Goal: Ask a question: Seek information or help from site administrators or community

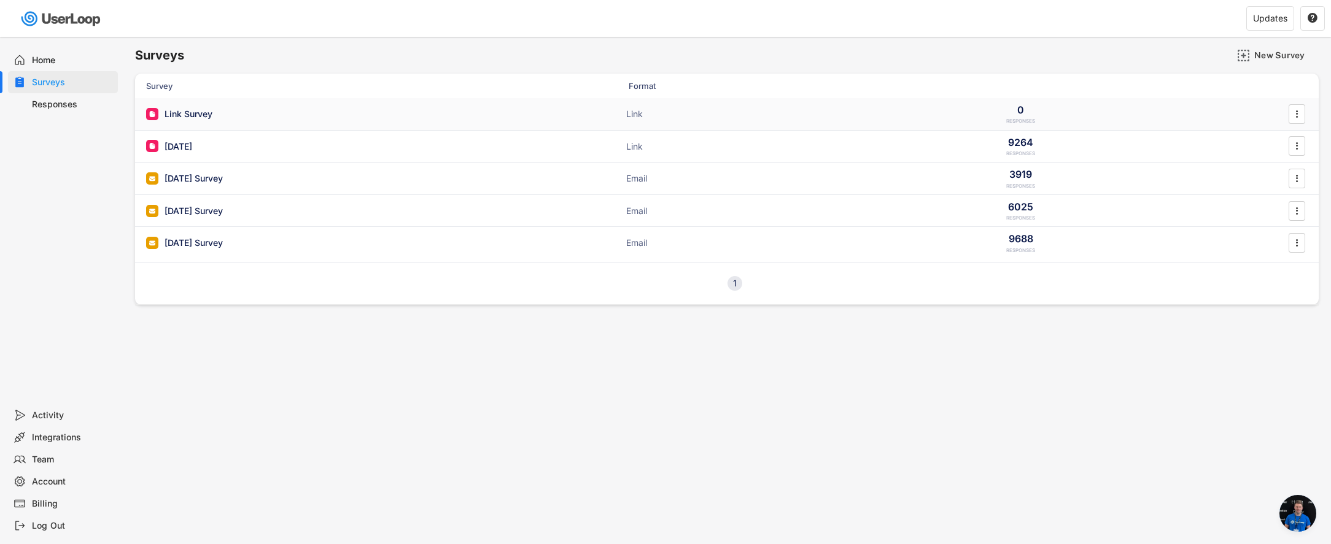
scroll to position [26, 0]
click at [209, 111] on div "Link Survey" at bounding box center [189, 114] width 48 height 12
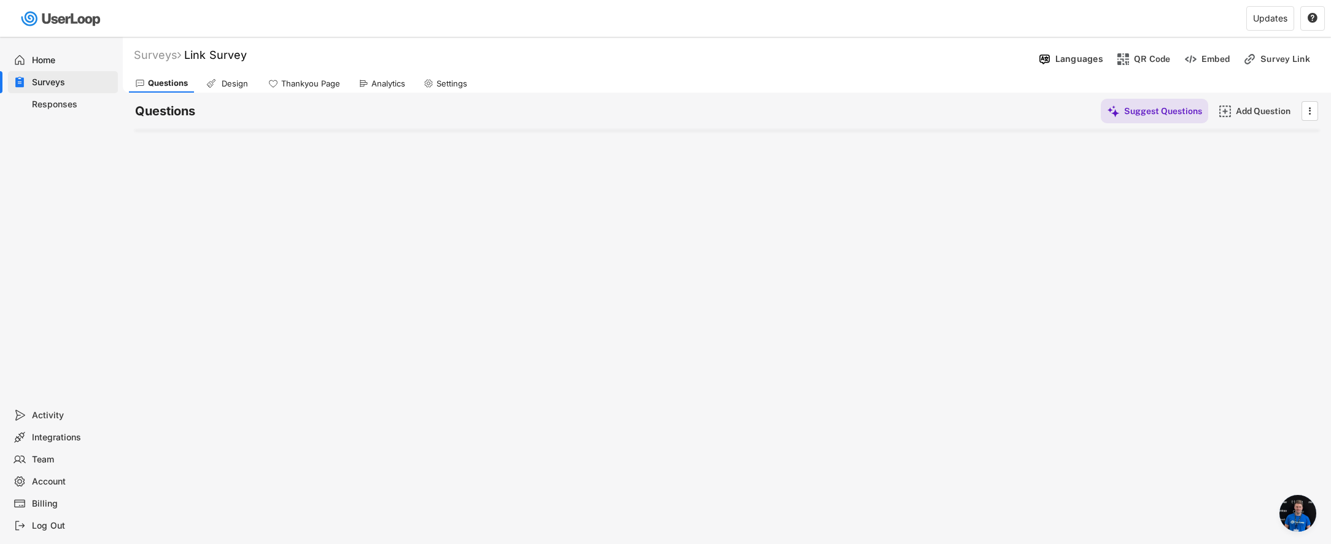
click at [39, 81] on div "Surveys" at bounding box center [72, 83] width 81 height 12
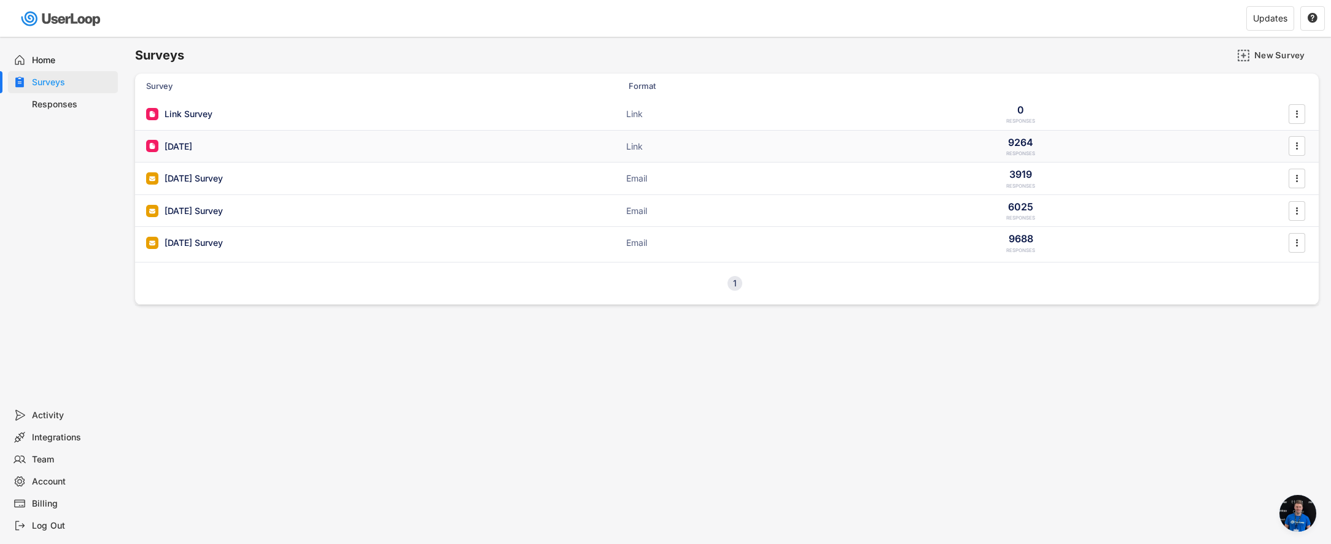
click at [184, 150] on div "[DATE]" at bounding box center [179, 147] width 28 height 12
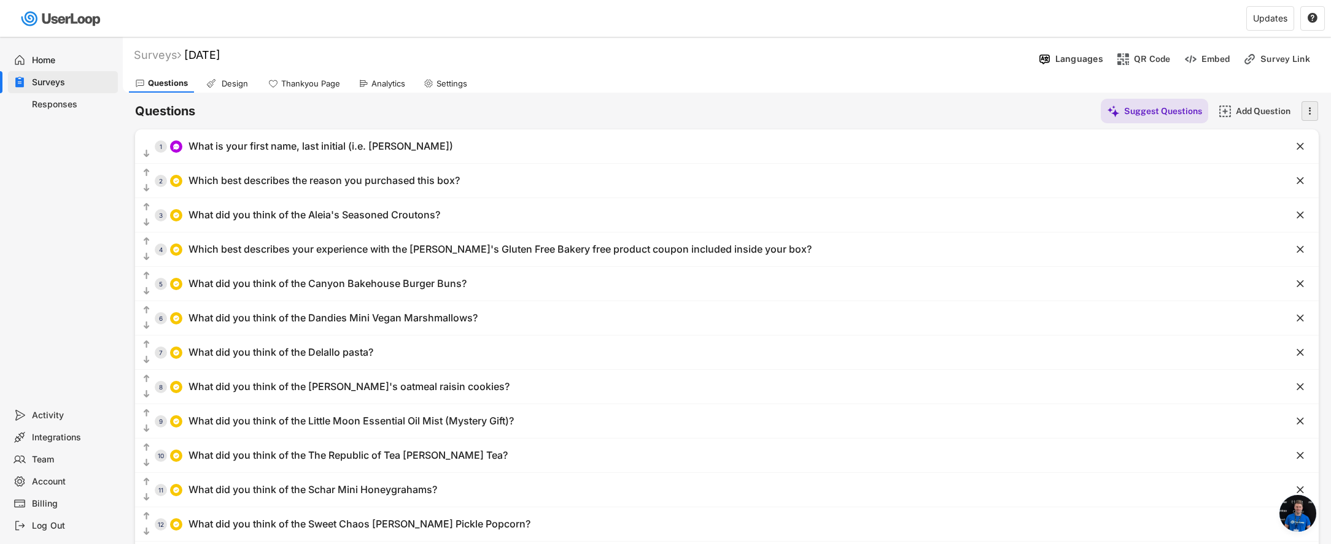
click at [1315, 110] on div "" at bounding box center [1309, 111] width 17 height 20
click at [1294, 141] on div "Copy questions" at bounding box center [1290, 139] width 69 height 11
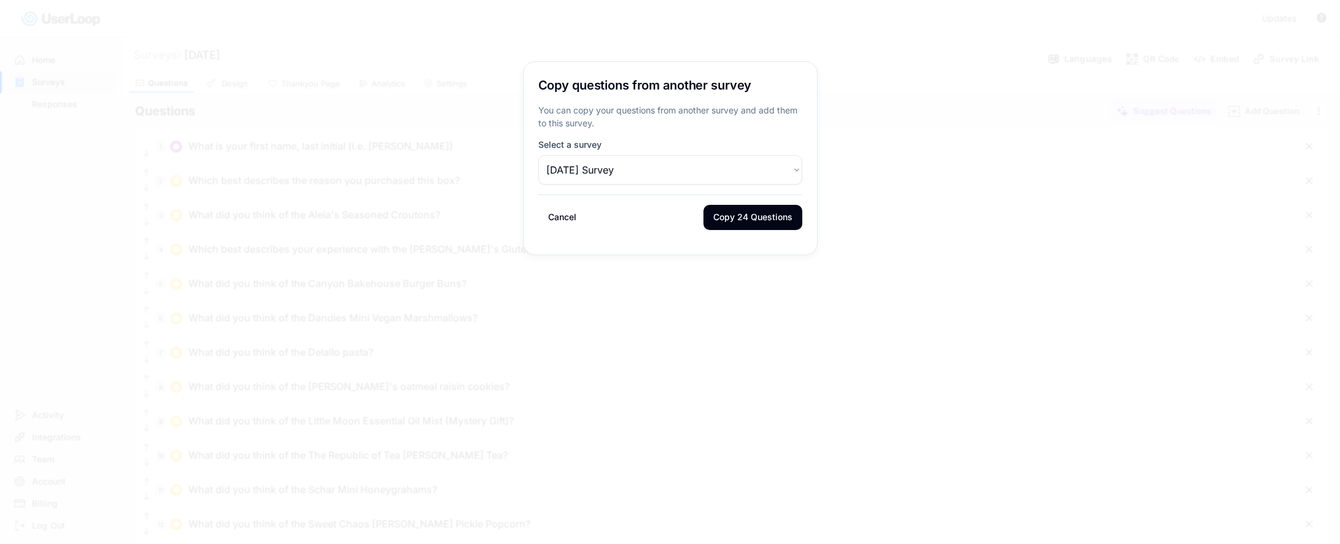
click at [668, 172] on select "Choose an option Link Survey [DATE] Survey [DATE] Survey [DATE] Survey [DATE] S…" at bounding box center [670, 169] width 264 height 29
click at [538, 155] on select "Choose an option Link Survey [DATE] Survey [DATE] Survey [DATE] Survey [DATE] S…" at bounding box center [670, 169] width 264 height 29
click at [741, 224] on button "Copy 21 Questions" at bounding box center [753, 217] width 97 height 25
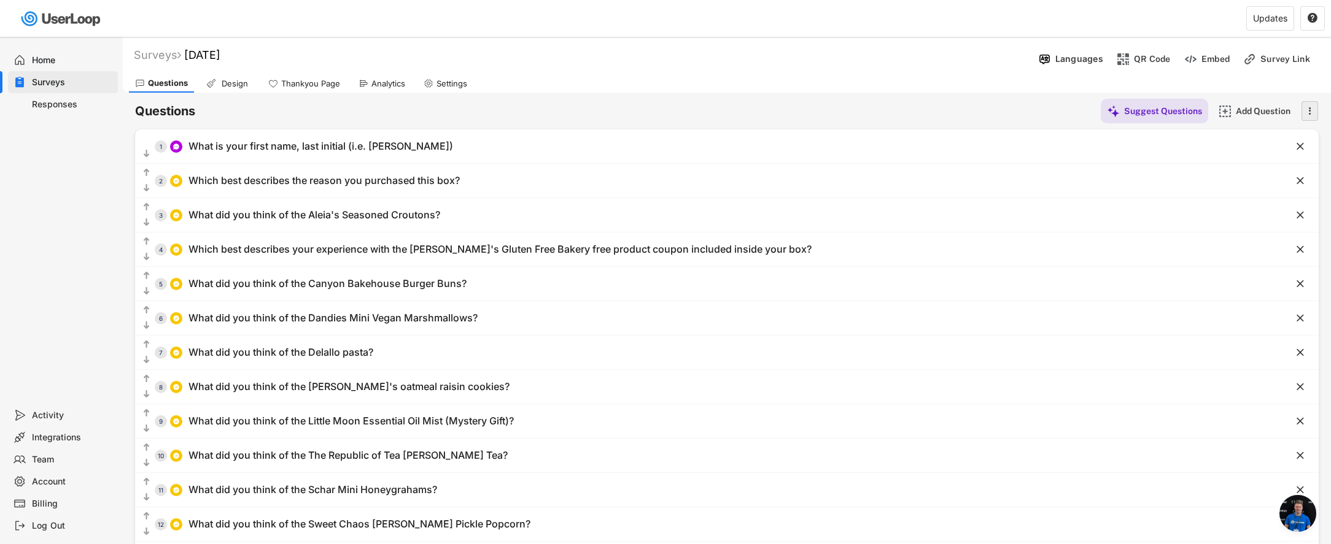
click at [1310, 108] on text "" at bounding box center [1310, 110] width 2 height 13
click at [1297, 136] on div "Copy questions" at bounding box center [1290, 139] width 69 height 11
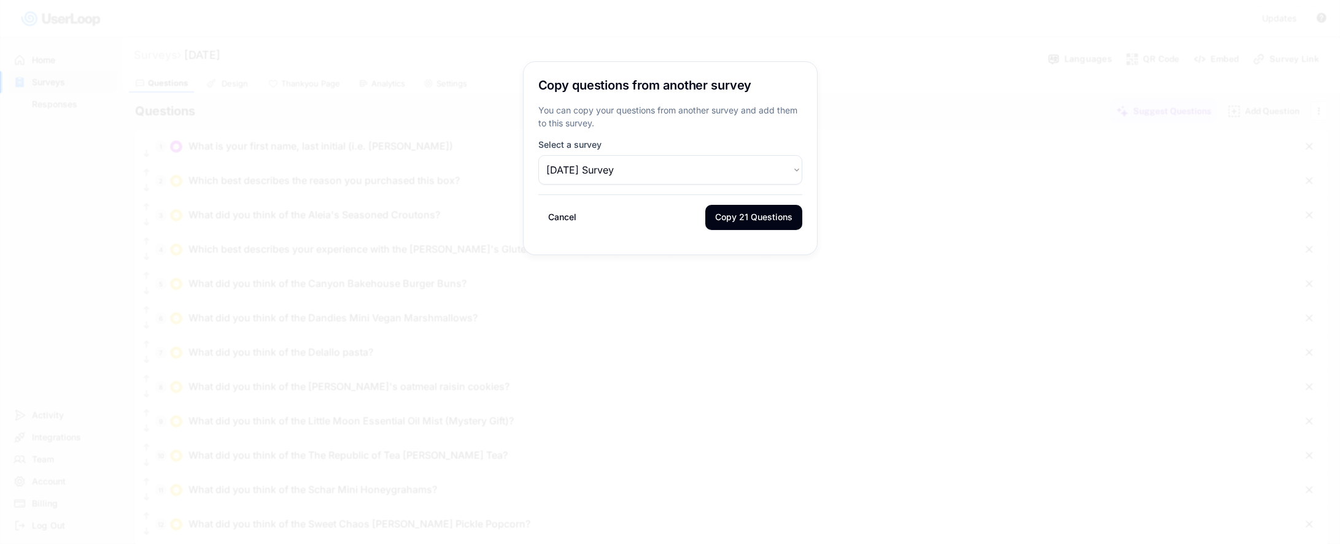
click at [674, 175] on select "Choose an option Link Survey [DATE] Survey [DATE] Survey [DATE] Survey [DATE] S…" at bounding box center [670, 169] width 264 height 29
click at [633, 164] on select "Choose an option Link Survey [DATE] Survey [DATE] Survey [DATE] Survey [DATE] S…" at bounding box center [670, 169] width 264 height 29
click at [538, 155] on select "Choose an option Link Survey [DATE] Survey [DATE] Survey [DATE] Survey [DATE] S…" at bounding box center [670, 169] width 264 height 29
click at [672, 172] on select "Choose an option Link Survey [DATE] Survey [DATE] Survey [DATE] Survey [DATE] S…" at bounding box center [670, 169] width 264 height 29
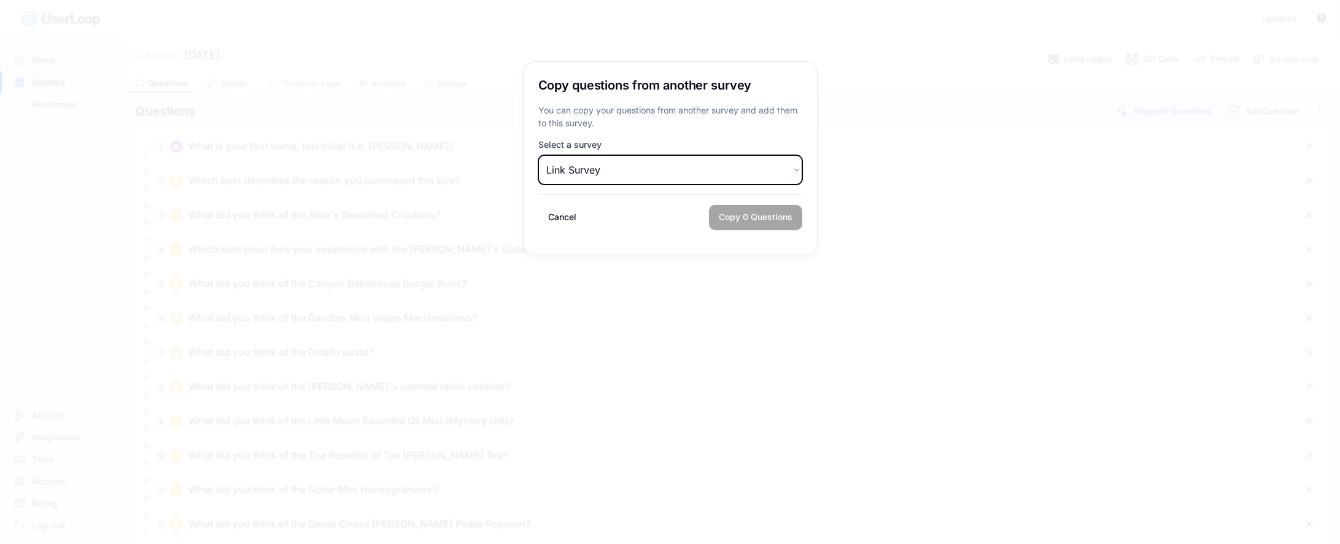
select select ""1348695171700984260__LOOKUP__1749163073048x248626284240568320""
click at [538, 155] on select "Choose an option Link Survey [DATE] Survey [DATE] Survey [DATE] Survey [DATE] S…" at bounding box center [670, 169] width 264 height 29
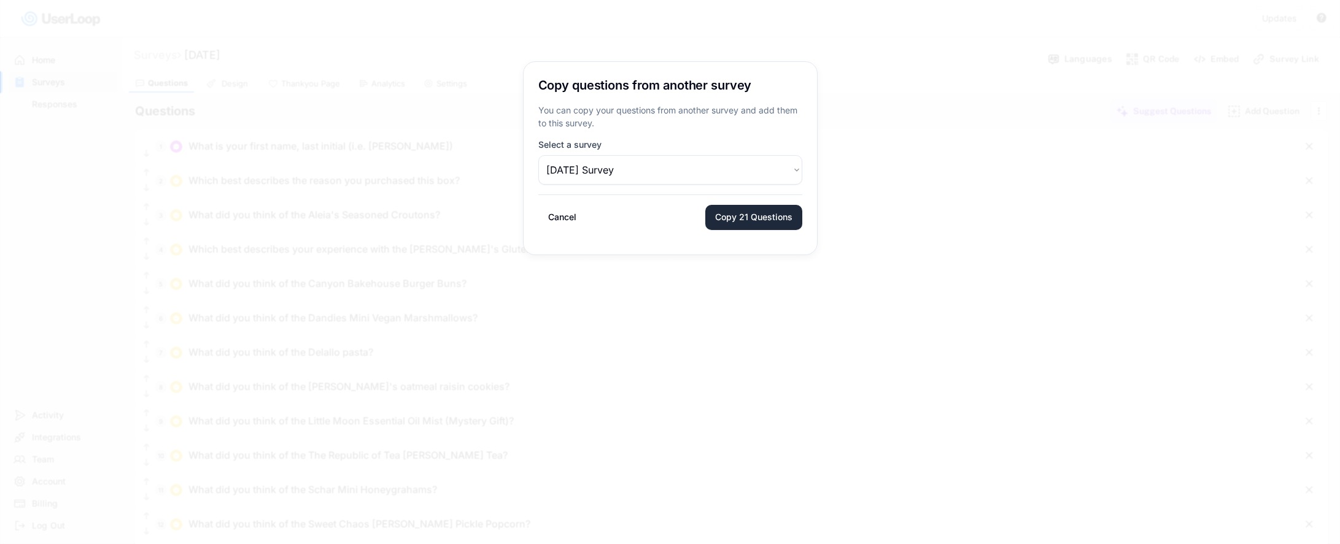
click at [725, 215] on button "Copy 21 Questions" at bounding box center [753, 217] width 97 height 25
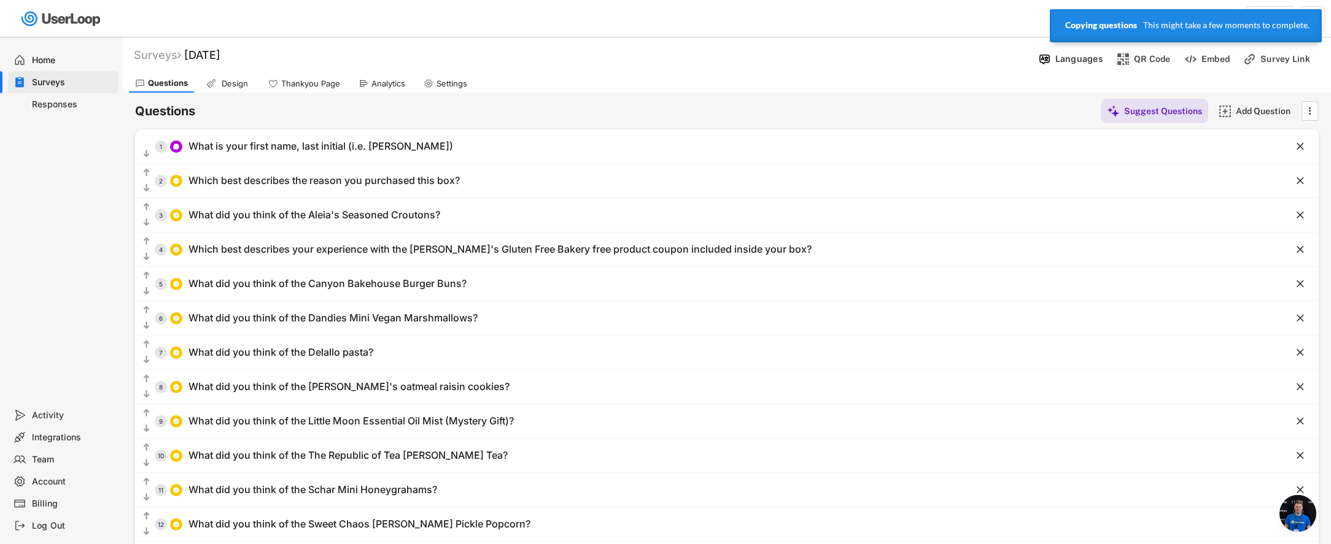
click at [80, 85] on div "Surveys" at bounding box center [72, 83] width 81 height 12
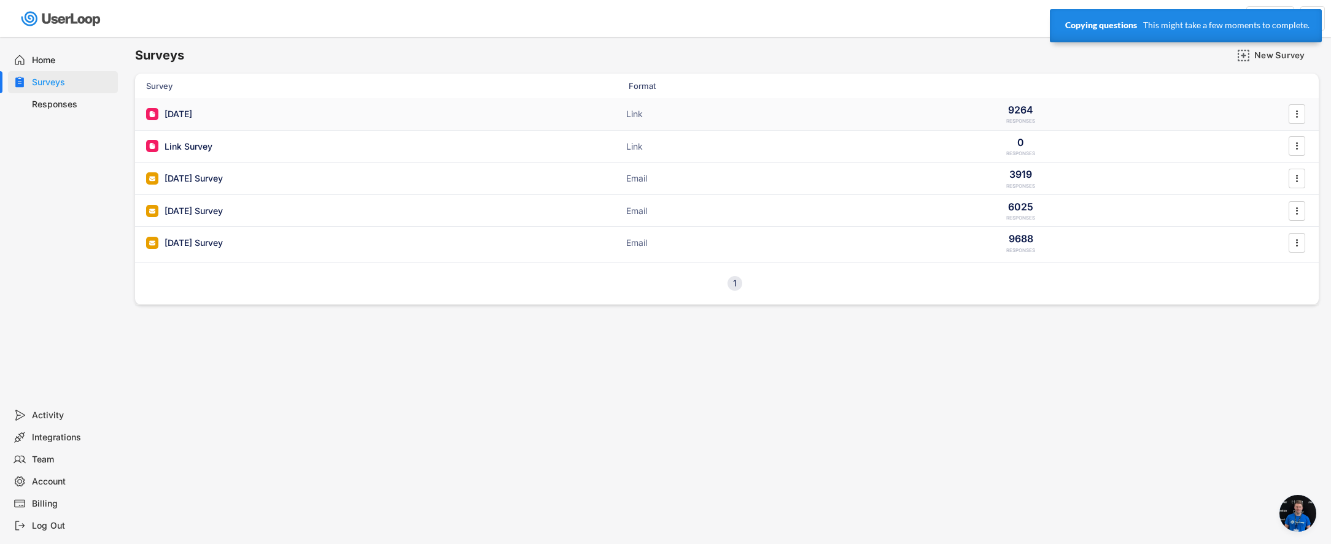
click at [282, 121] on div "[DATE] ACTIVE Link 9264 RESPONSES " at bounding box center [726, 114] width 1183 height 32
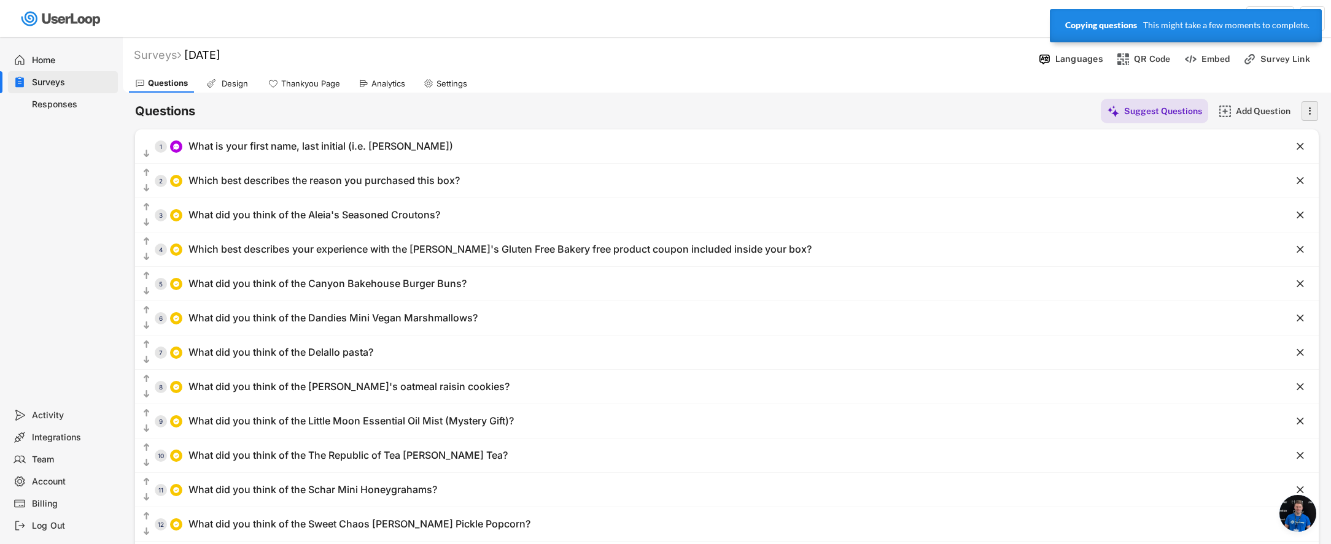
click at [1309, 107] on text "" at bounding box center [1310, 110] width 2 height 13
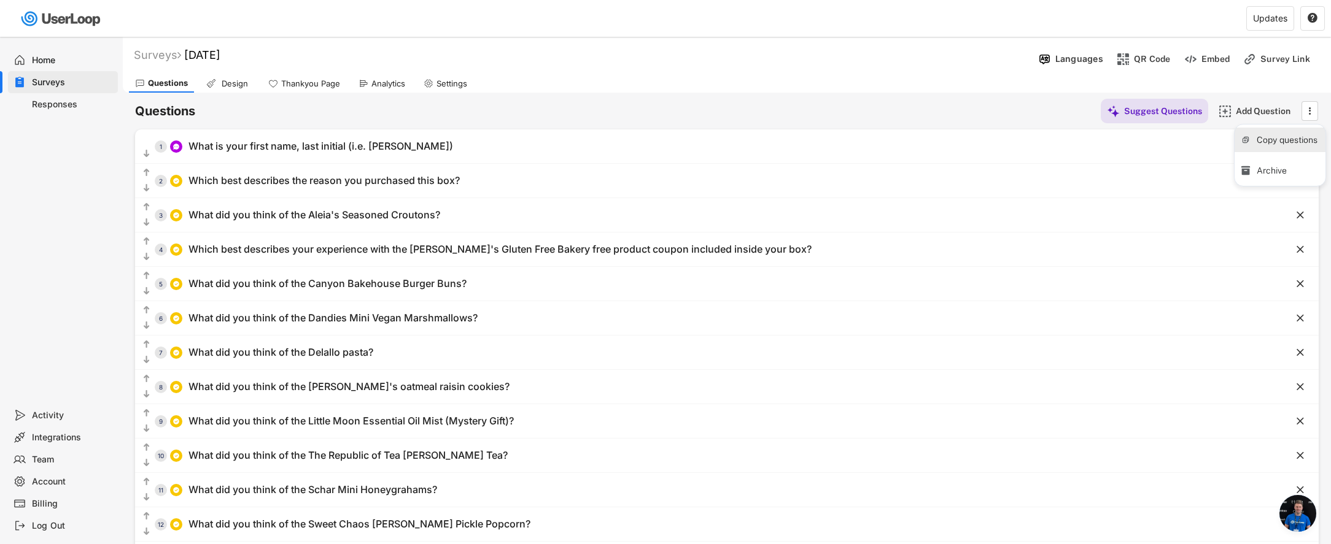
click at [1259, 137] on div "Copy questions" at bounding box center [1290, 139] width 69 height 11
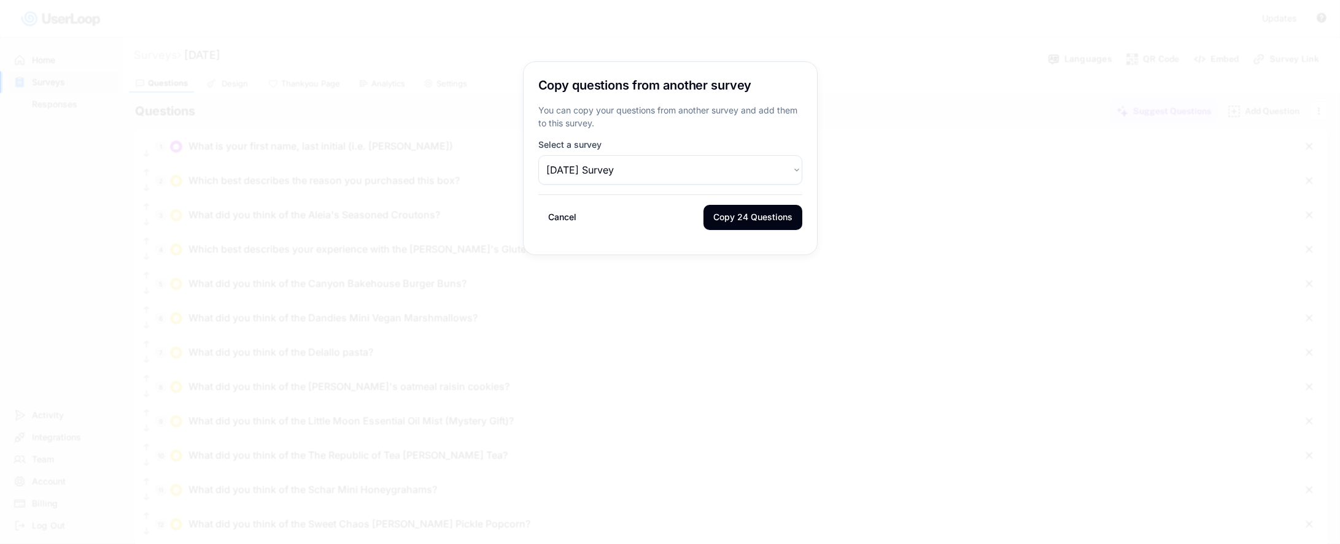
click at [631, 163] on select "Choose an option Link Survey [DATE] Survey [DATE] Survey [DATE] Survey [DATE] S…" at bounding box center [670, 169] width 264 height 29
click at [573, 219] on button "Cancel" at bounding box center [562, 217] width 48 height 25
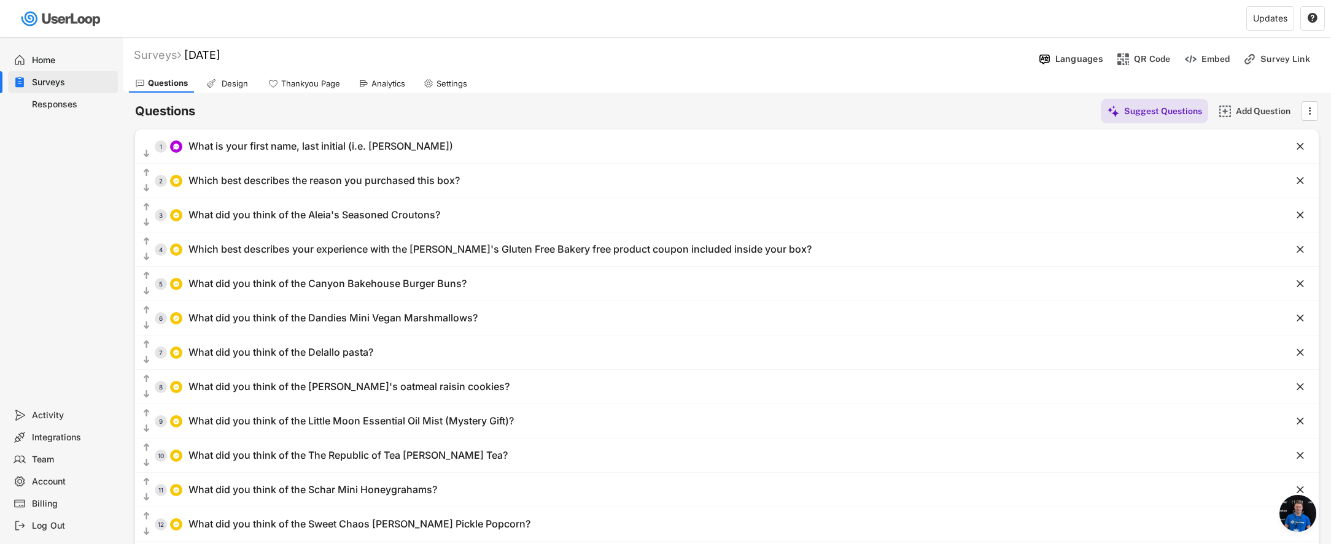
click at [62, 80] on div "Surveys" at bounding box center [72, 83] width 81 height 12
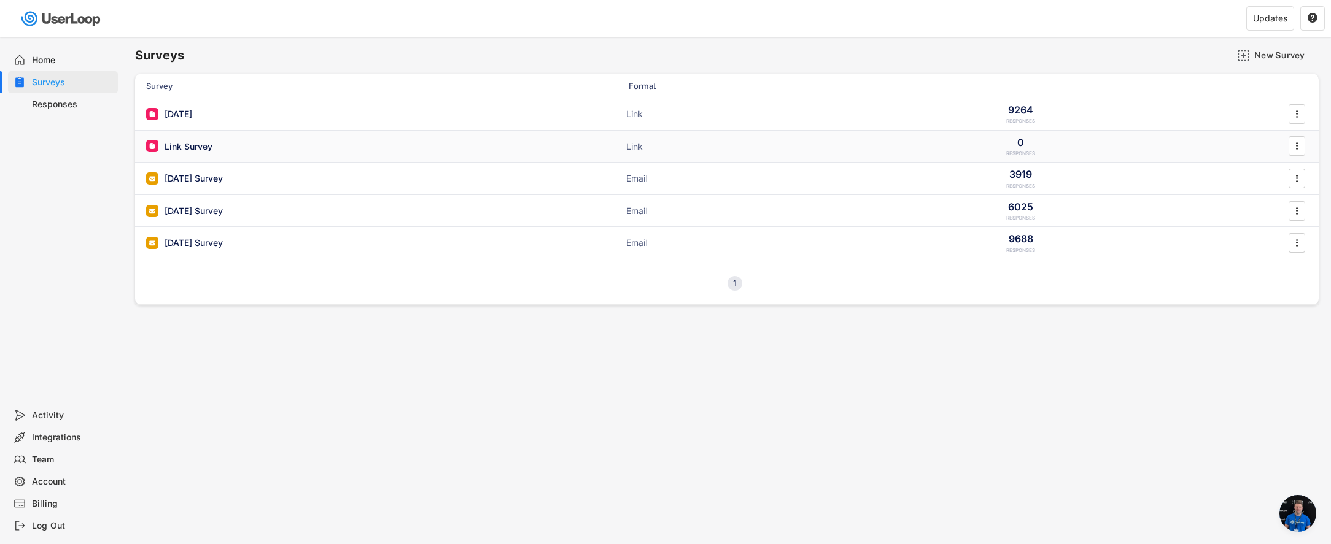
click at [203, 150] on div "Link Survey" at bounding box center [189, 147] width 48 height 12
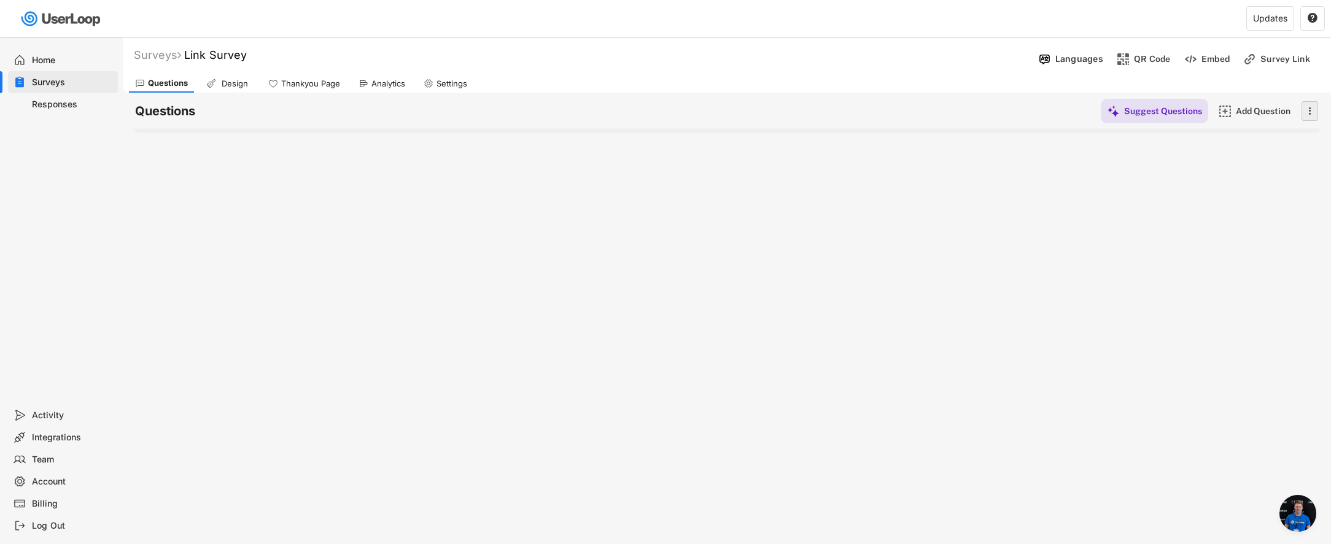
click at [1309, 117] on text "" at bounding box center [1310, 110] width 2 height 13
click at [935, 128] on div "Questions Suggest Questions Add Question    1 What is your first name, last …" at bounding box center [726, 111] width 1183 height 37
click at [166, 145] on div "Surveys Link Survey Languages QR Code Embed Survey Link Questions Design Thanky…" at bounding box center [727, 333] width 1208 height 592
click at [1241, 118] on div "Add Question" at bounding box center [1266, 111] width 61 height 25
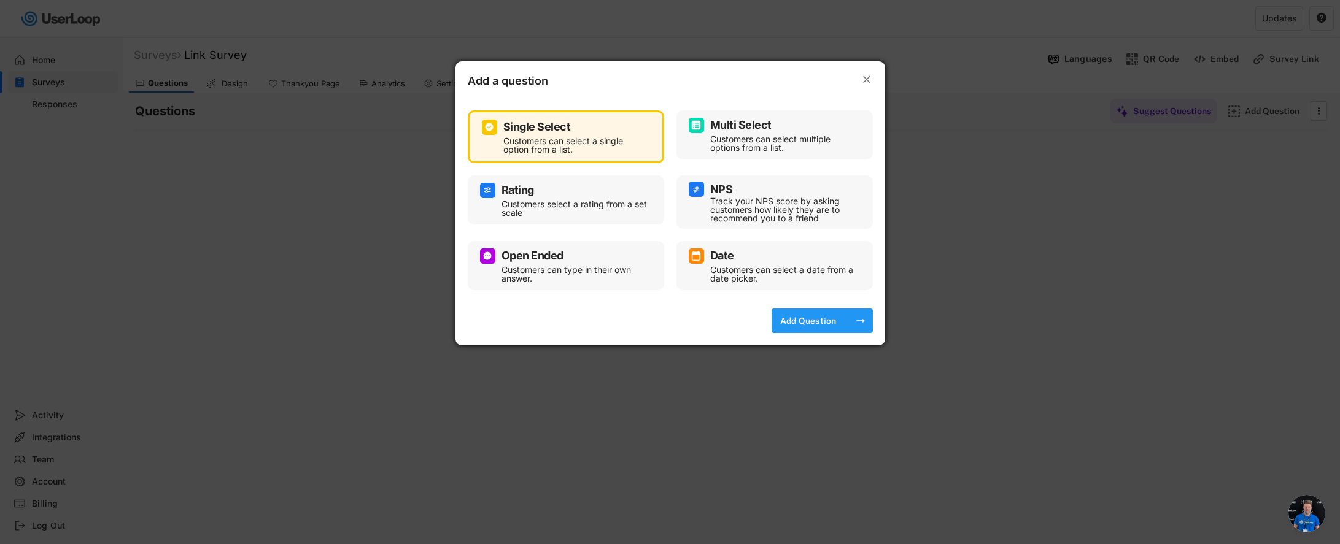
click at [796, 325] on div "Add Question" at bounding box center [808, 321] width 61 height 11
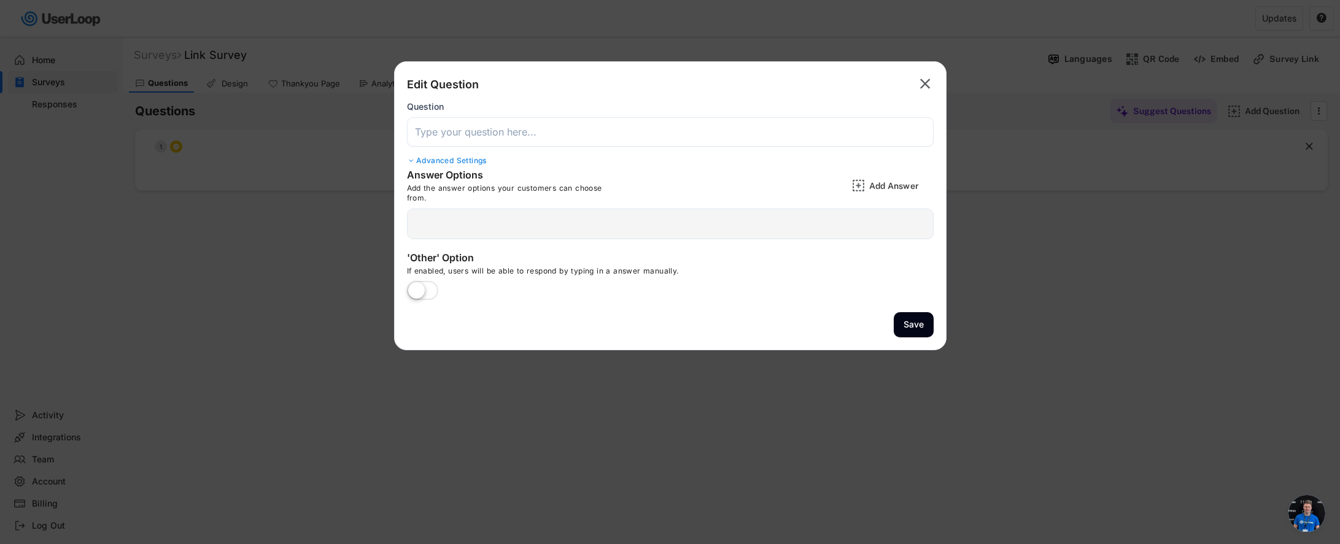
click at [549, 136] on input "input" at bounding box center [670, 131] width 527 height 29
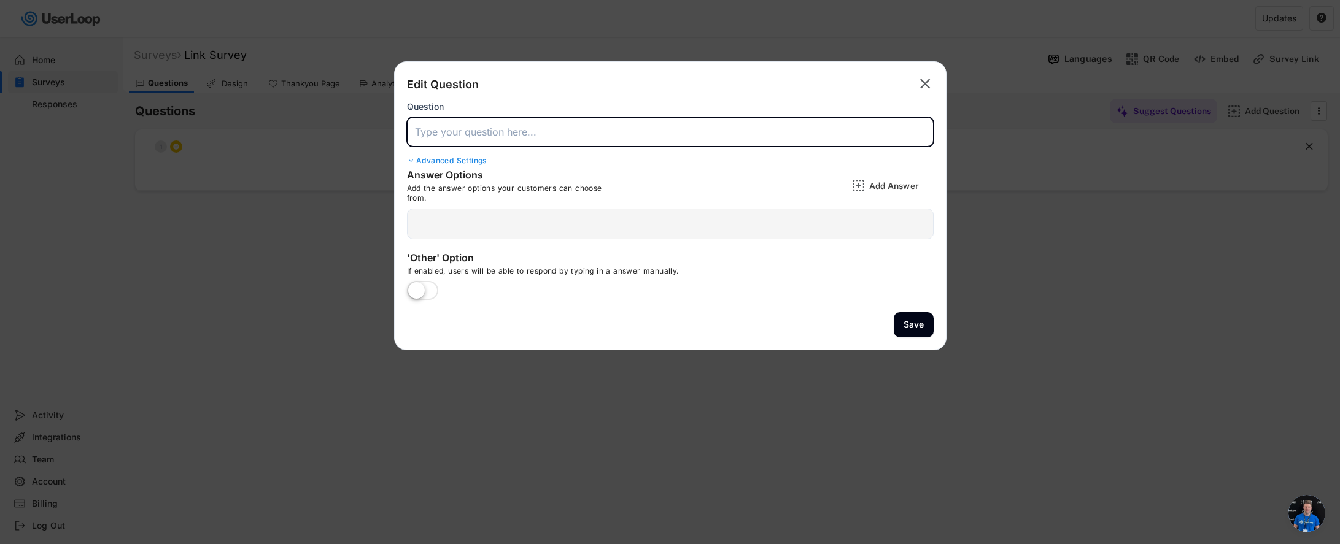
paste input "Capital One placement - use the placement for this Gazette Gal - move one to co…"
type input "Capital One placement - use the placement for this Gazette Gal - move one to co…"
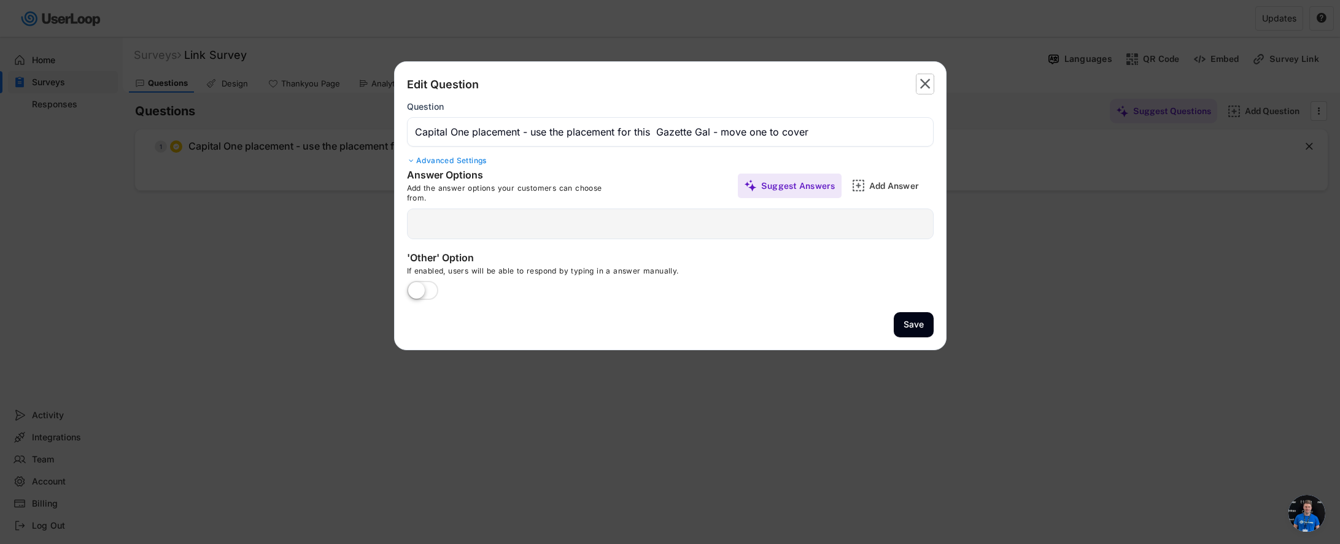
click at [920, 80] on text "" at bounding box center [925, 84] width 10 height 18
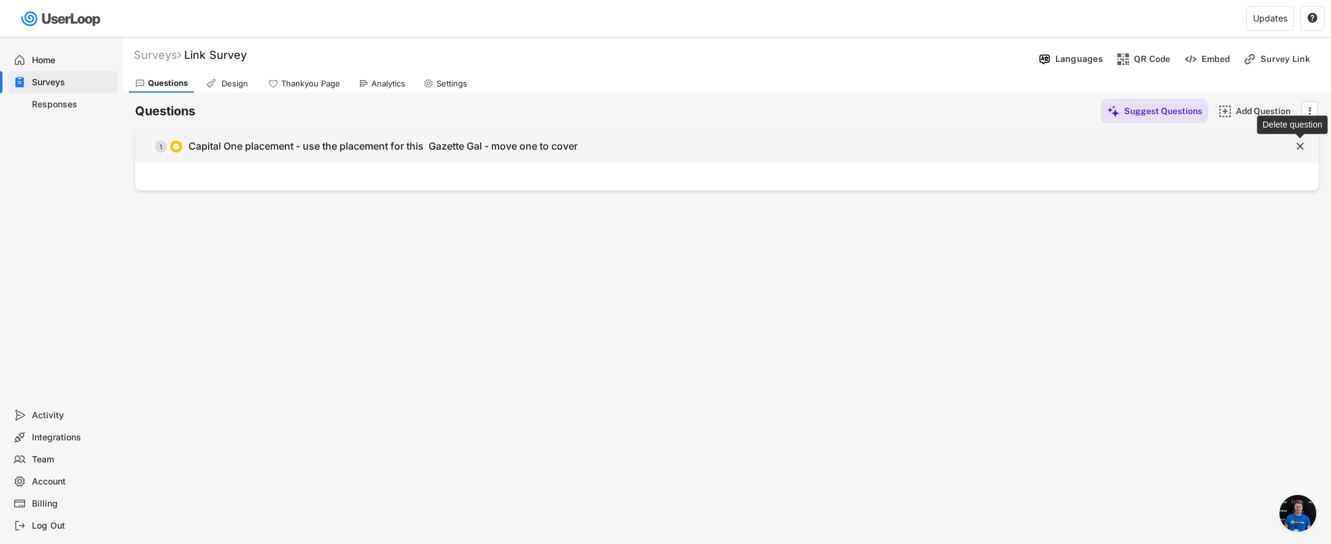
click at [1299, 147] on text "" at bounding box center [1299, 146] width 7 height 13
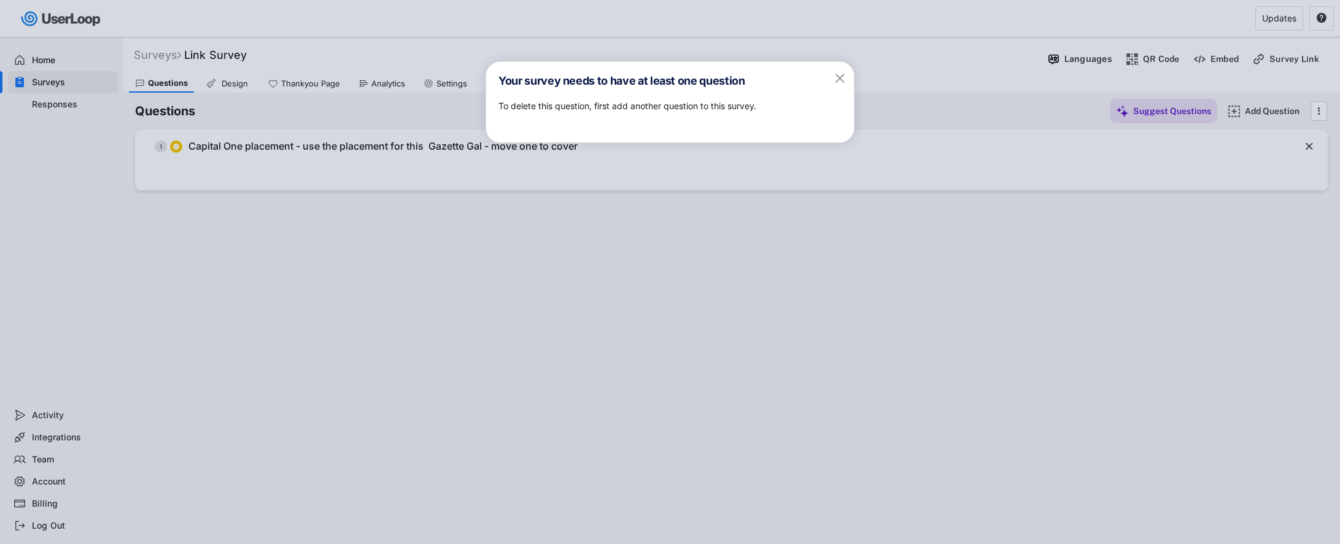
click at [831, 78] on div "Your survey needs to have at least one question " at bounding box center [670, 75] width 368 height 26
click at [840, 75] on text "" at bounding box center [839, 77] width 9 height 15
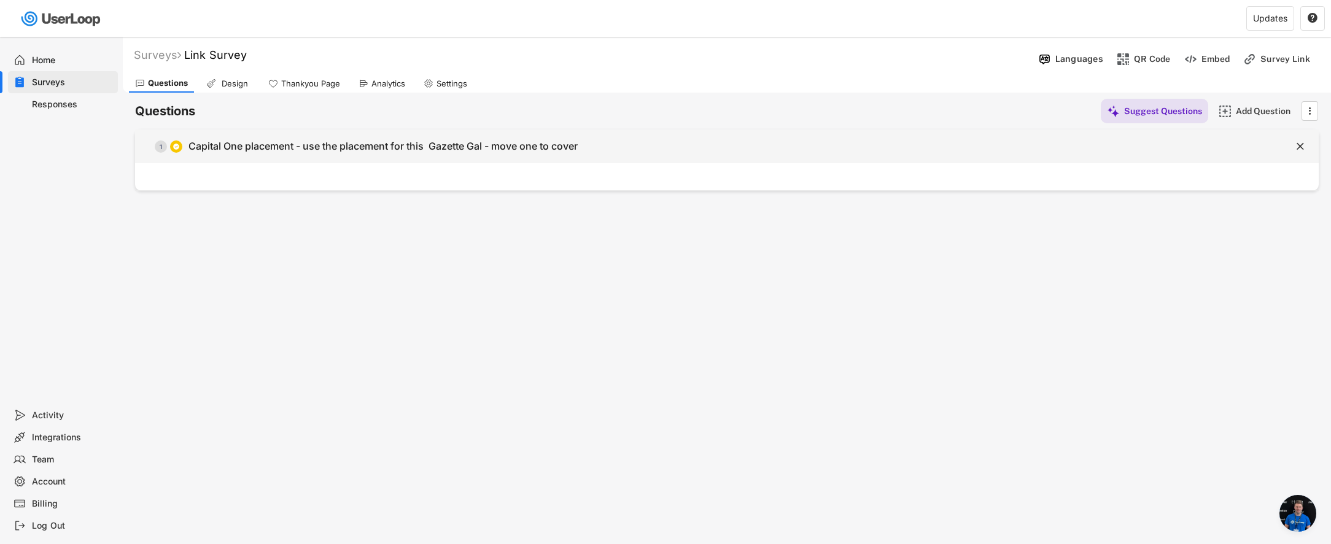
click at [748, 158] on div "  1 Capital One placement - use the placement for this Gazette Gal - move one…" at bounding box center [696, 147] width 1122 height 28
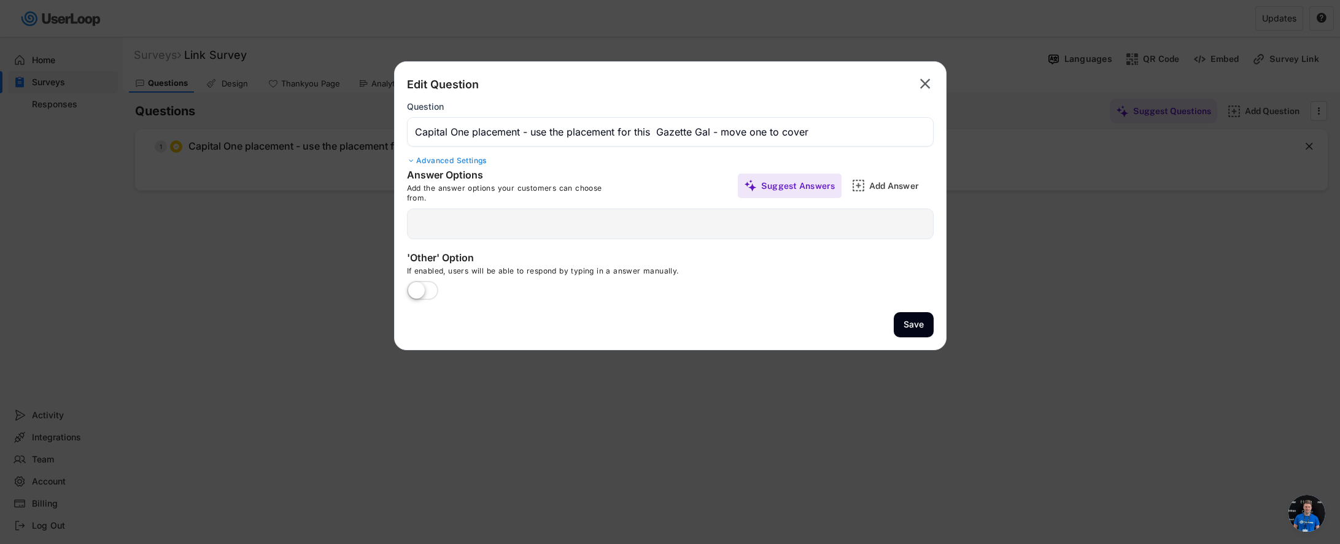
click at [927, 76] on text "" at bounding box center [925, 84] width 10 height 18
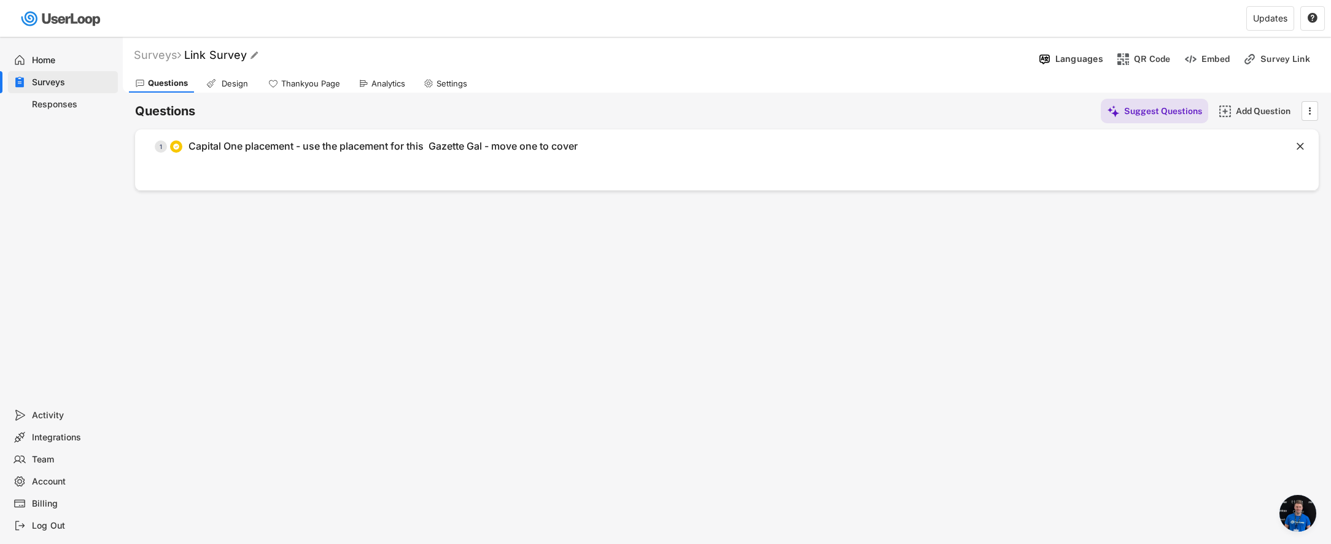
click at [214, 56] on font "Link Survey" at bounding box center [215, 54] width 63 height 13
click at [76, 84] on div "Surveys" at bounding box center [72, 83] width 81 height 12
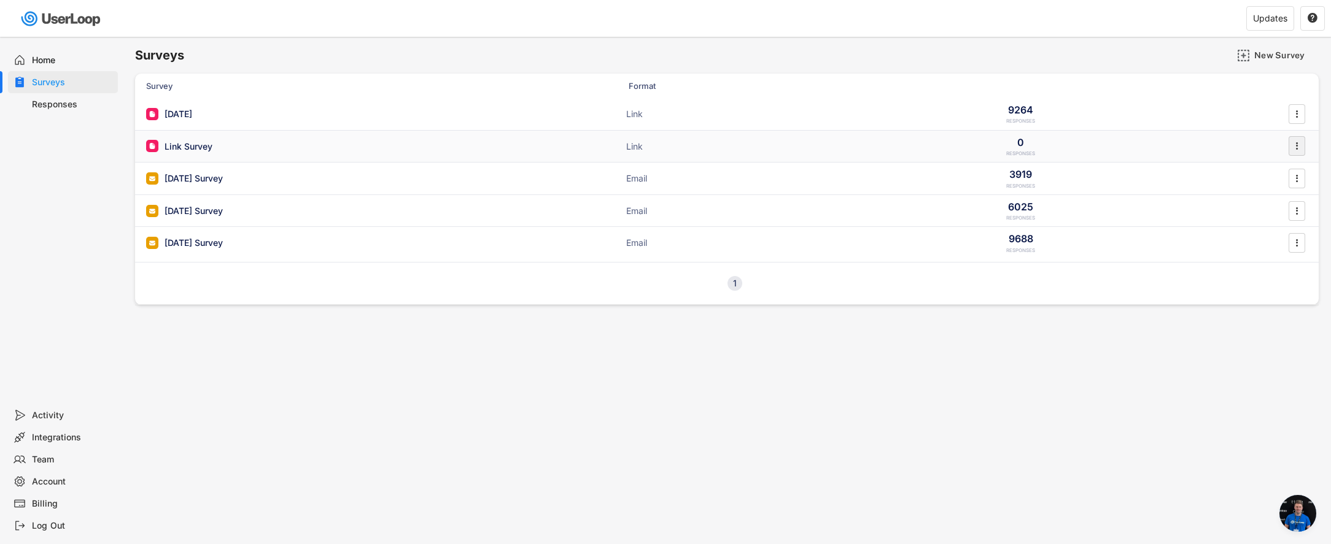
click at [1296, 150] on text "" at bounding box center [1297, 146] width 2 height 13
click at [0, 0] on div "Archive" at bounding box center [0, 0] width 0 height 0
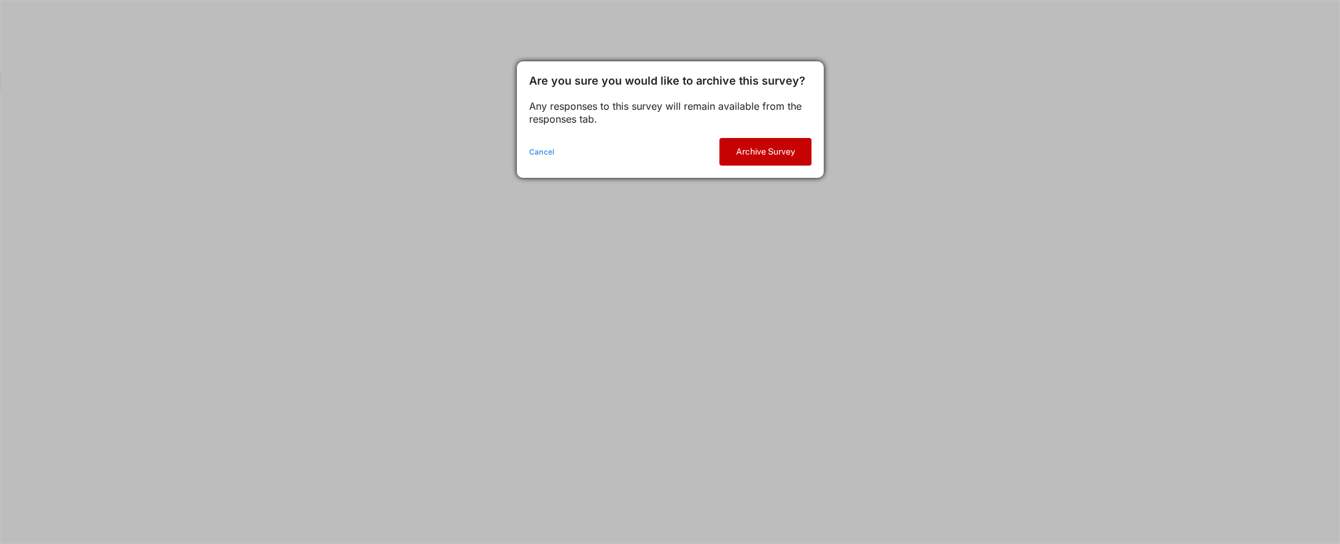
click at [770, 153] on button "Archive Survey" at bounding box center [765, 152] width 92 height 28
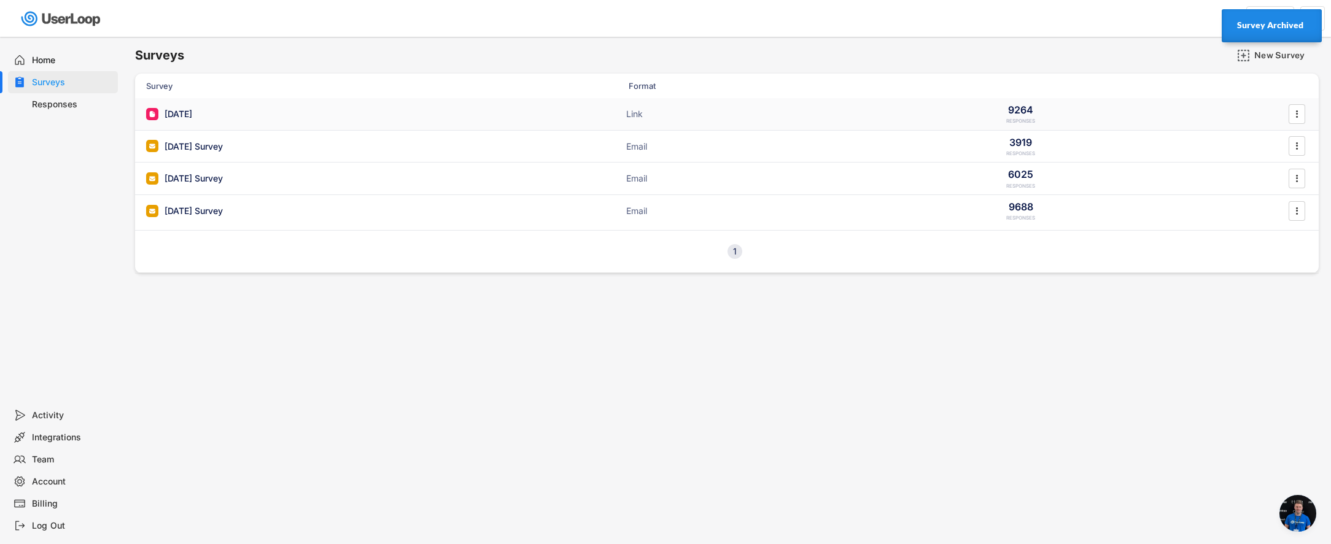
click at [150, 118] on div at bounding box center [152, 114] width 12 height 12
type input "[DATE]"
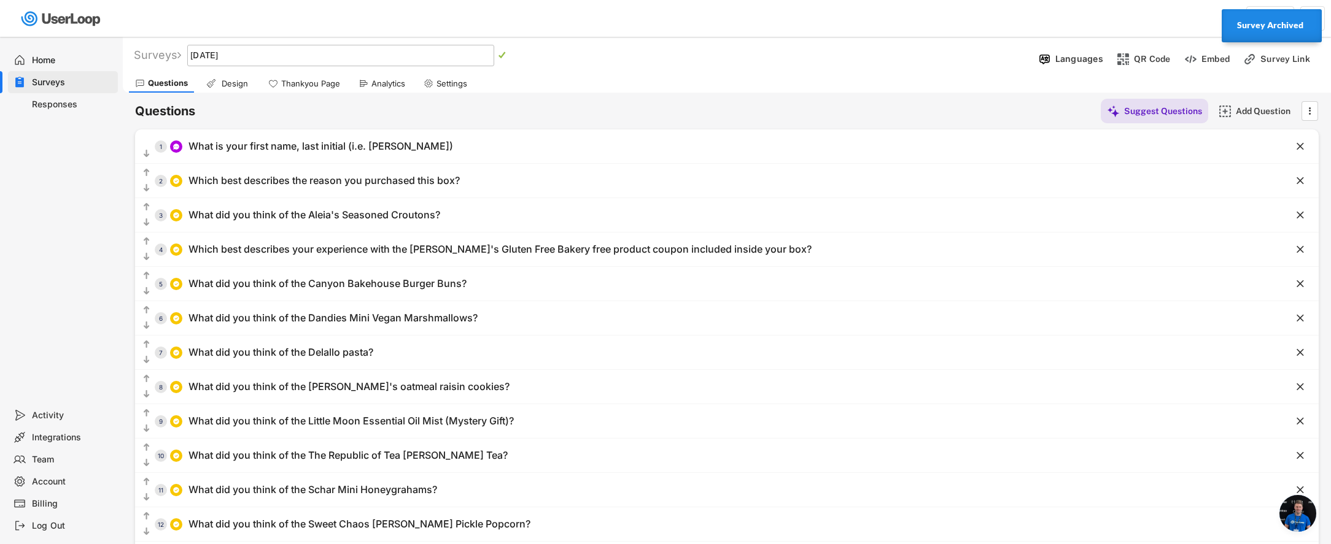
click at [219, 84] on div "Design" at bounding box center [234, 84] width 31 height 10
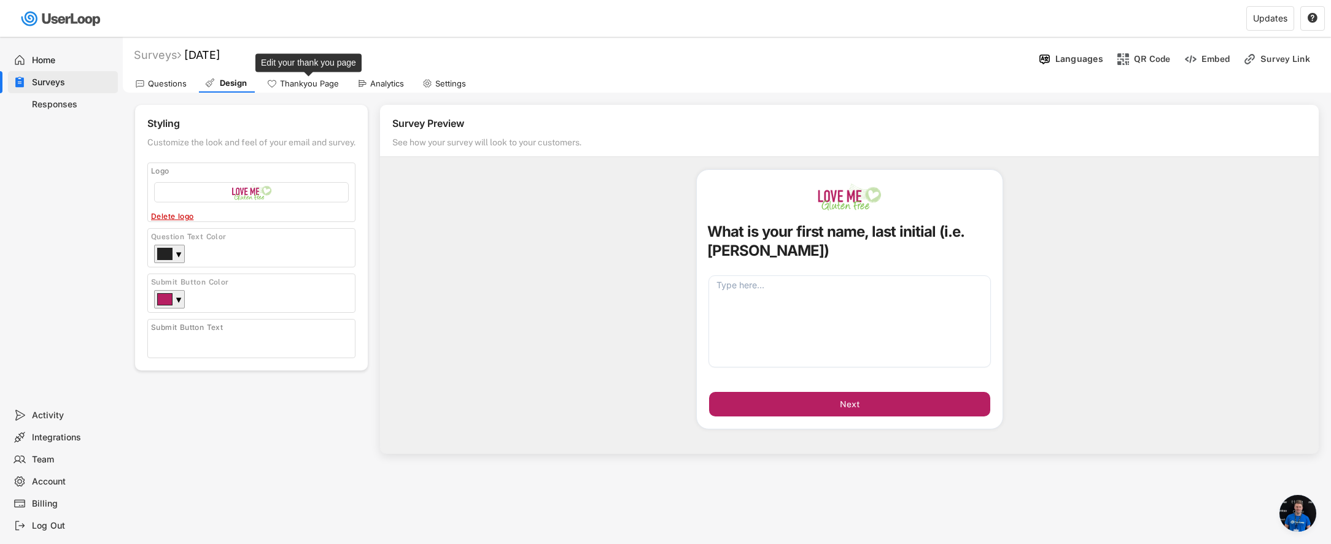
click at [293, 88] on div "Thankyou Page" at bounding box center [309, 84] width 59 height 10
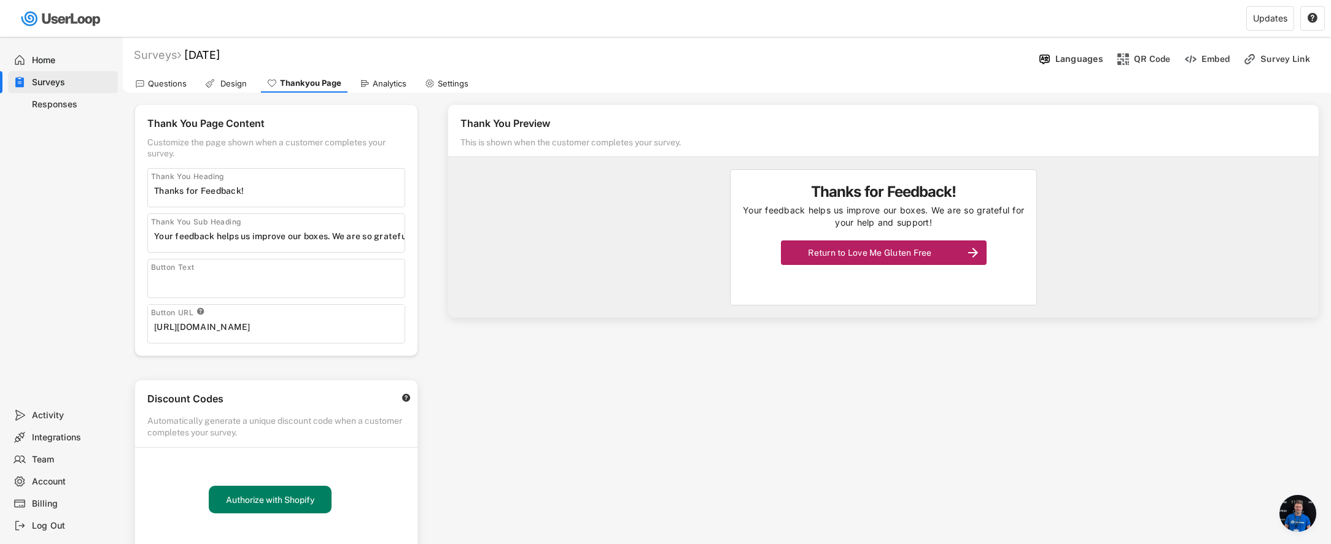
click at [397, 87] on div "Analytics" at bounding box center [390, 84] width 34 height 10
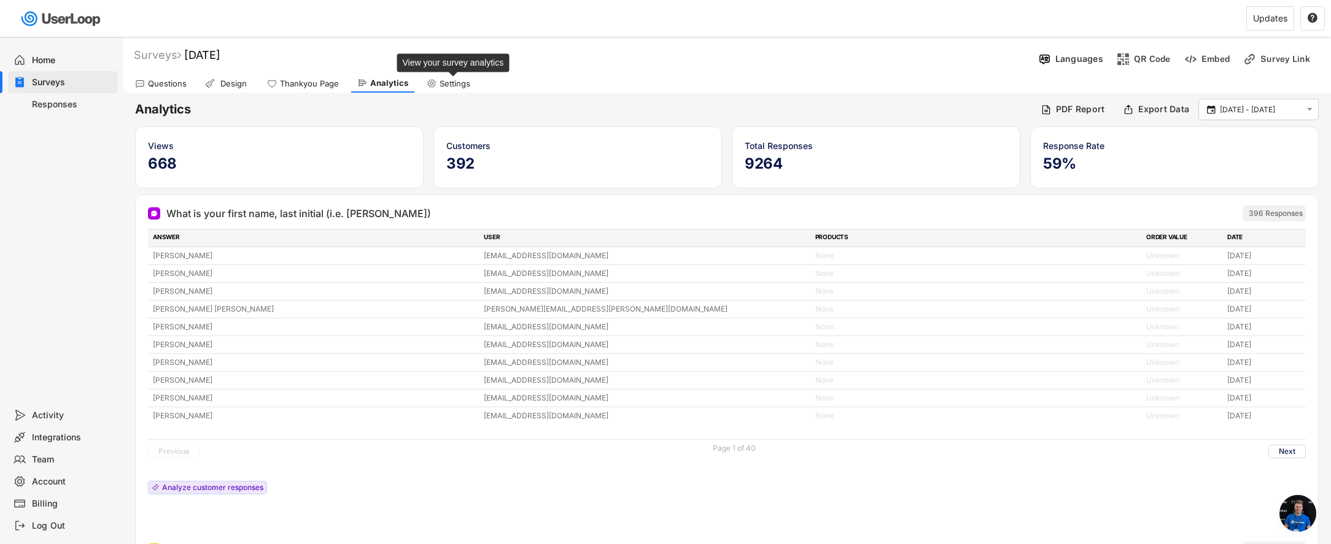
click at [445, 87] on div "Settings" at bounding box center [454, 84] width 31 height 10
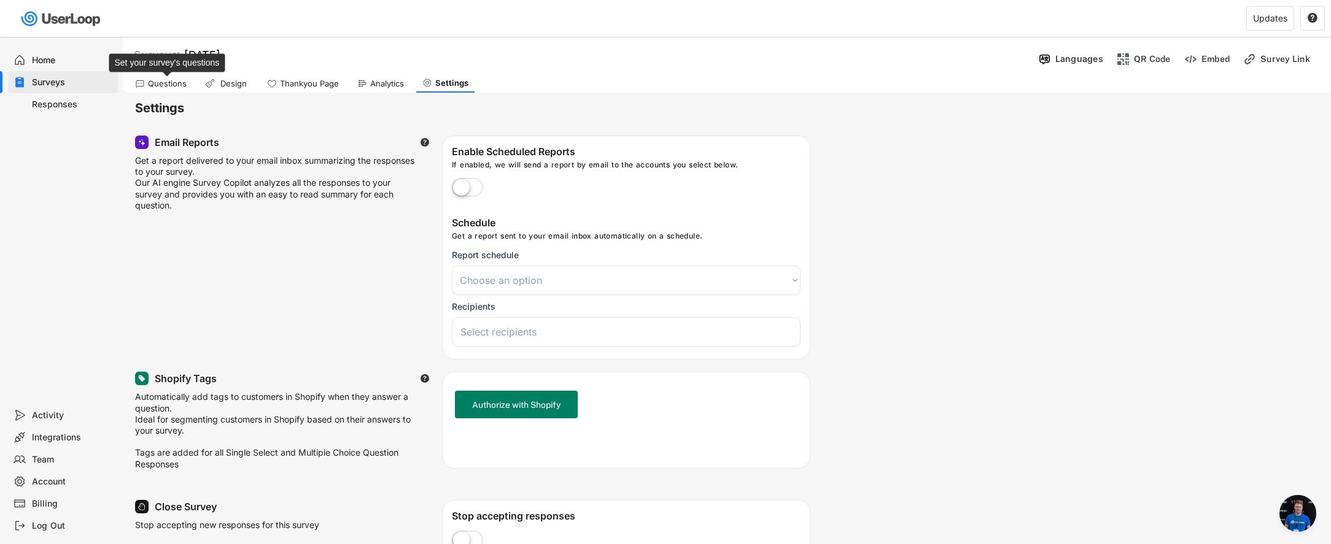
click at [172, 83] on div "Questions" at bounding box center [167, 84] width 39 height 10
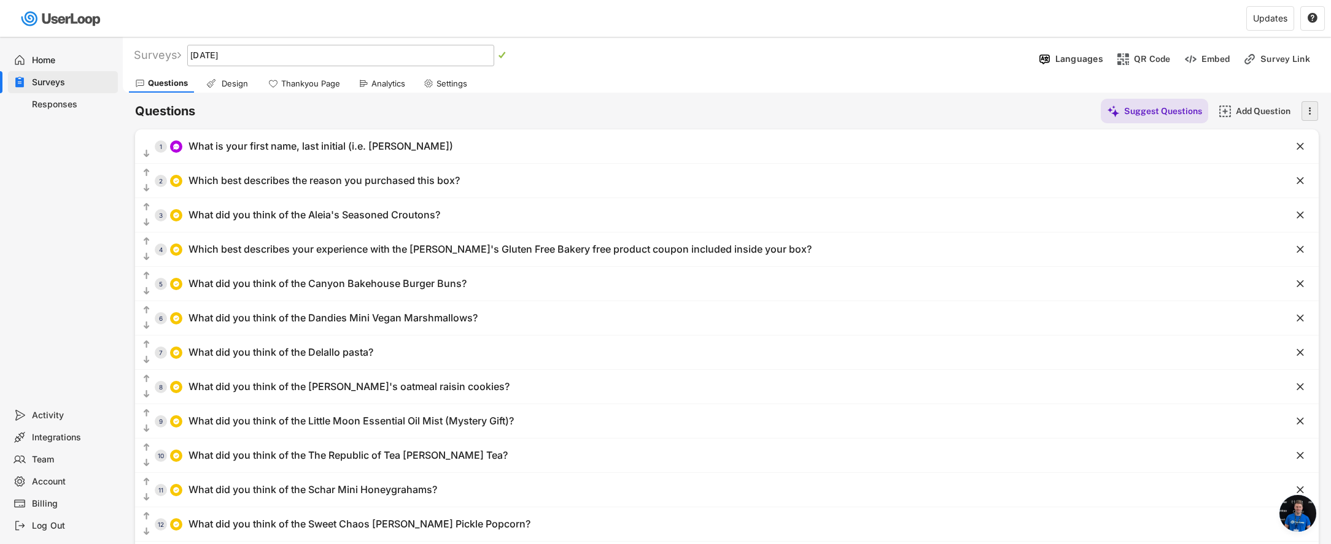
click at [1314, 114] on icon "" at bounding box center [1309, 111] width 12 height 18
click at [896, 85] on div "Questions Design Thankyou Page Analytics Settings" at bounding box center [727, 81] width 1208 height 21
click at [221, 79] on div "Design" at bounding box center [234, 84] width 31 height 10
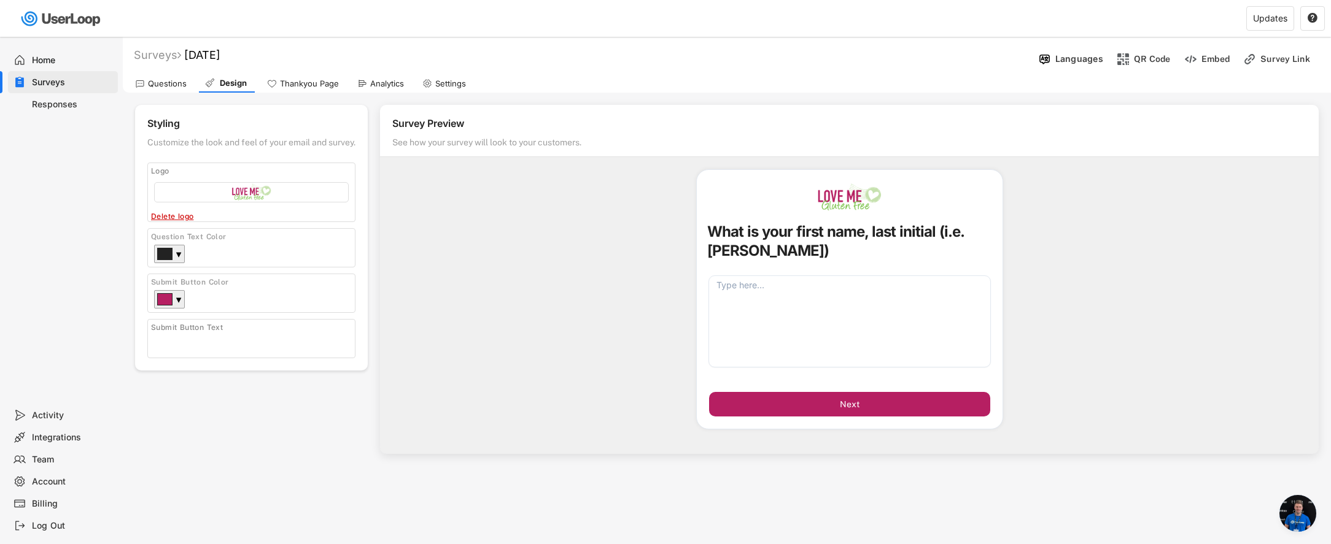
click at [288, 90] on div "Thankyou Page" at bounding box center [303, 83] width 84 height 18
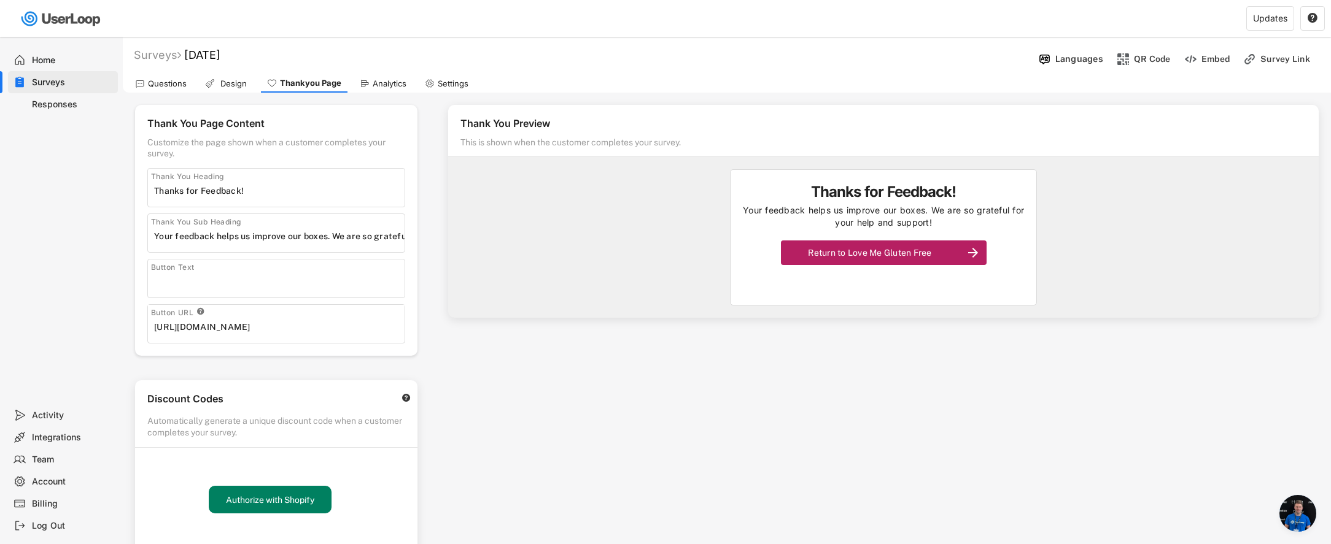
click at [386, 90] on div "Analytics" at bounding box center [383, 83] width 59 height 18
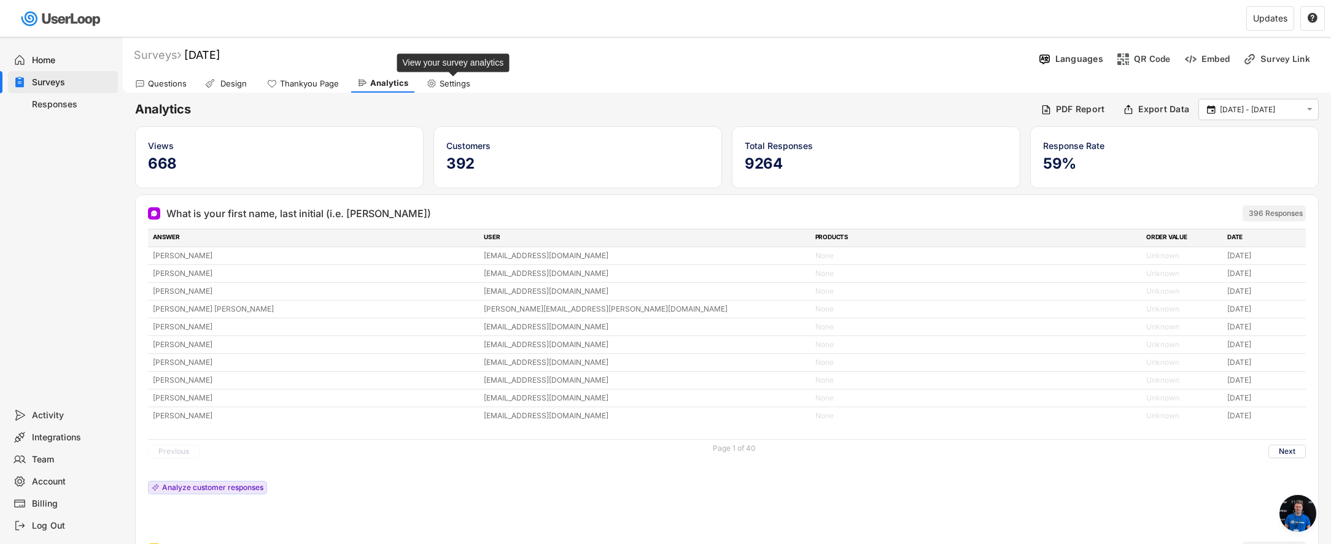
click at [465, 86] on div "Settings" at bounding box center [454, 84] width 31 height 10
select select
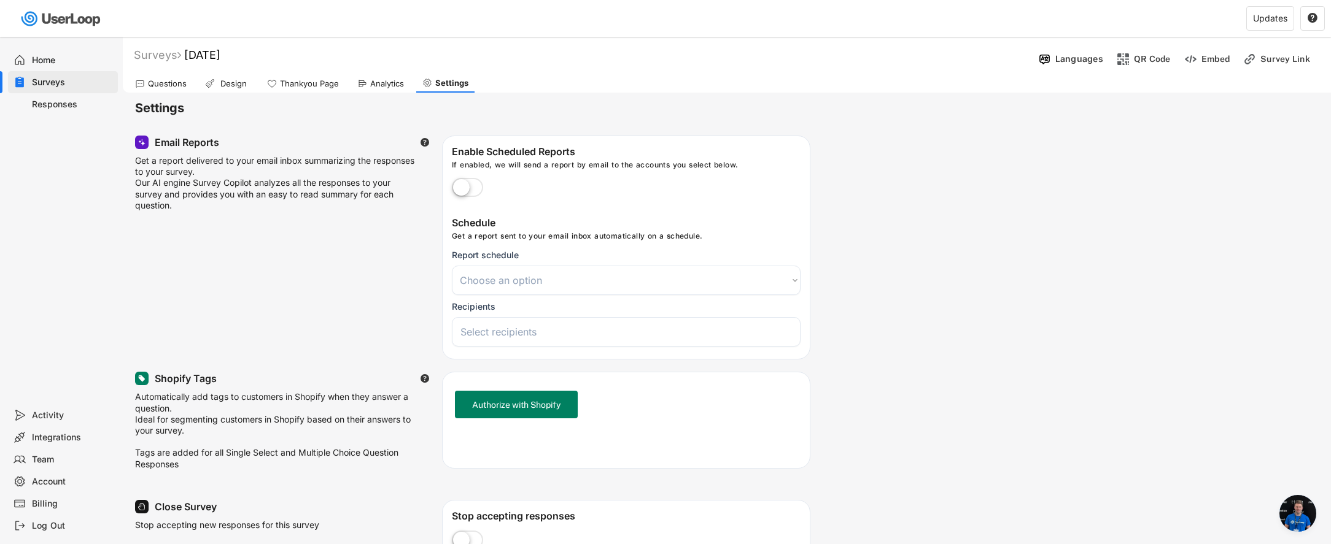
click at [58, 80] on div "Surveys" at bounding box center [72, 83] width 81 height 12
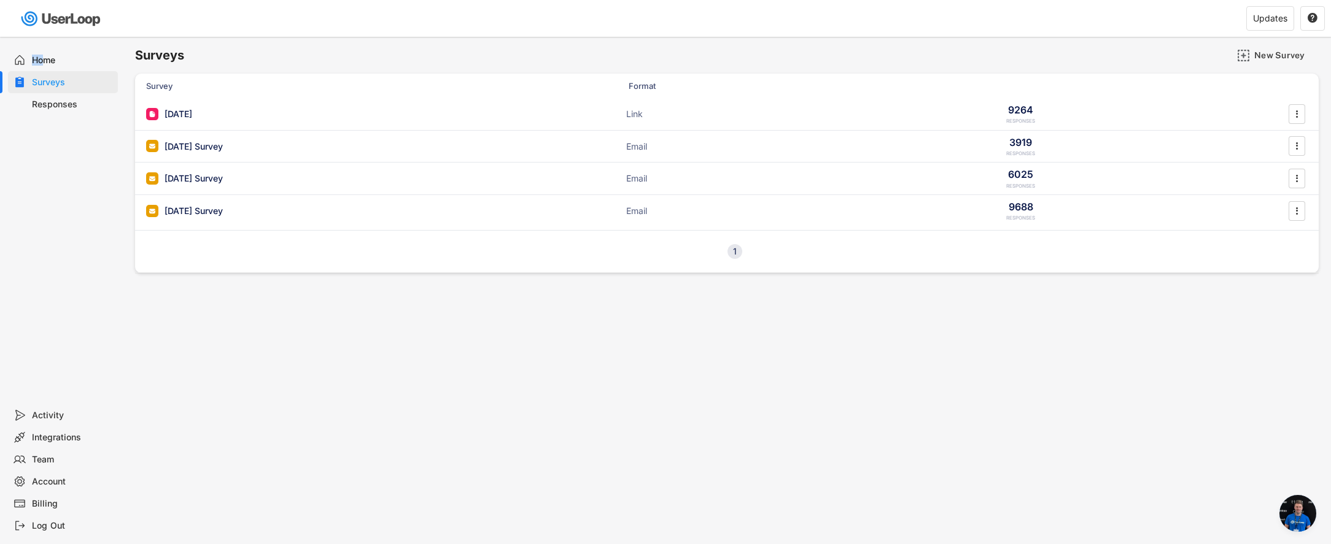
click at [45, 55] on div "Home" at bounding box center [72, 61] width 81 height 12
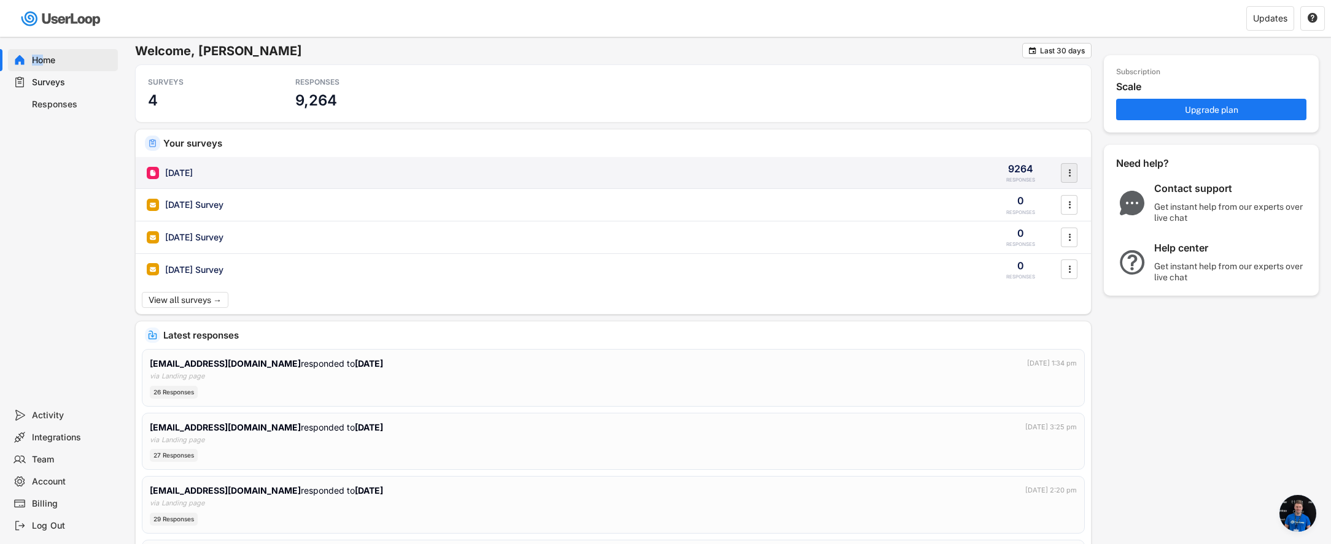
click at [1074, 178] on icon "" at bounding box center [1069, 173] width 12 height 18
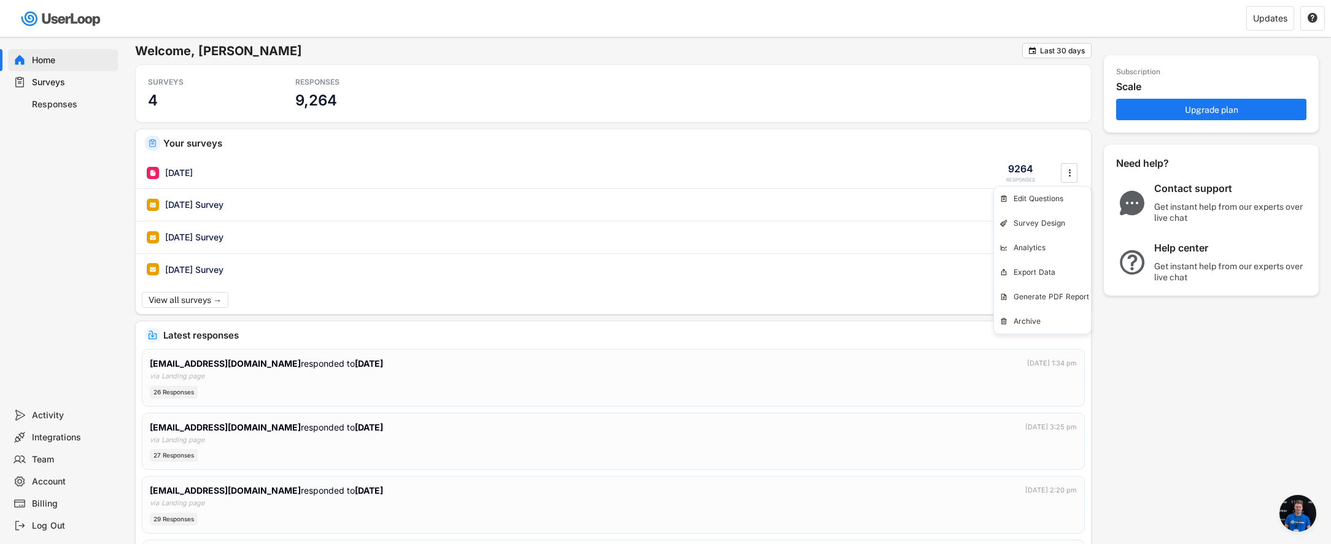
click at [776, 152] on div "Your surveys [DATE] 9264 RESPONSES  [DATE] Survey 0 RESPONSES  [DATE] Survey …" at bounding box center [613, 222] width 955 height 185
click at [1180, 257] on div "Help center Get instant help from our experts over live chat" at bounding box center [1230, 262] width 153 height 41
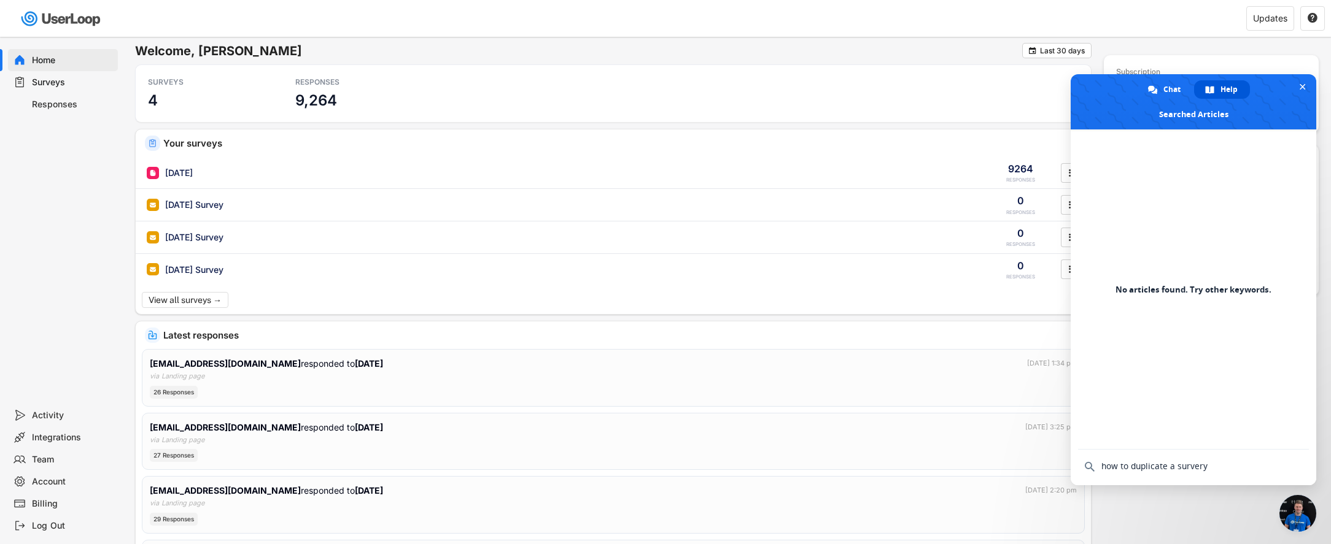
drag, startPoint x: 1133, startPoint y: 469, endPoint x: 1124, endPoint y: 469, distance: 9.2
click at [1124, 469] on input "how to duplicate a survery" at bounding box center [1193, 466] width 231 height 33
click at [1128, 468] on input "how to duplicate a survery" at bounding box center [1193, 466] width 231 height 33
type input "duplicate a survery"
click at [1156, 91] on span at bounding box center [1152, 89] width 9 height 9
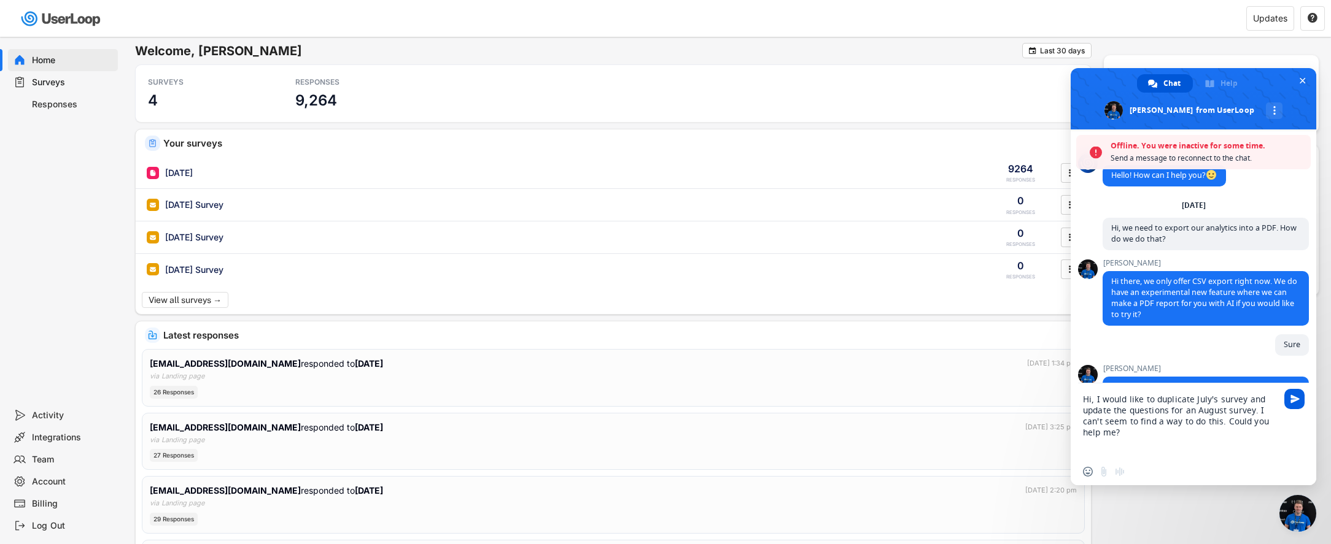
type textarea "Hi, I would like to duplicate July's survey and update the questions for an Aug…"
click at [1291, 401] on span "Send" at bounding box center [1294, 399] width 9 height 9
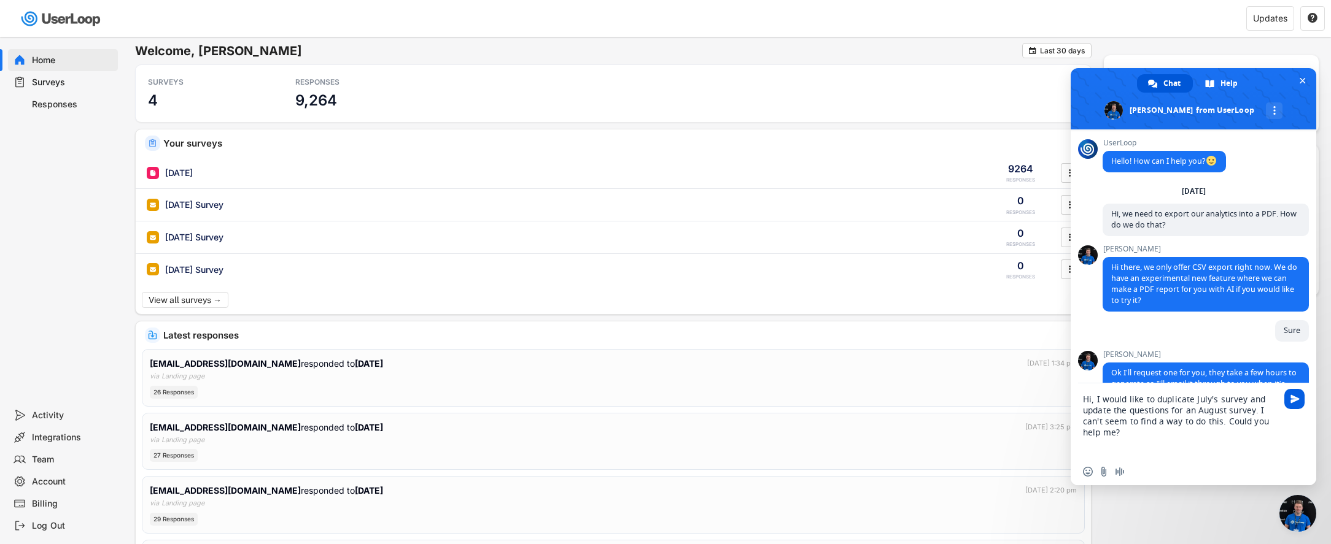
click at [1298, 400] on span "Send" at bounding box center [1294, 399] width 9 height 9
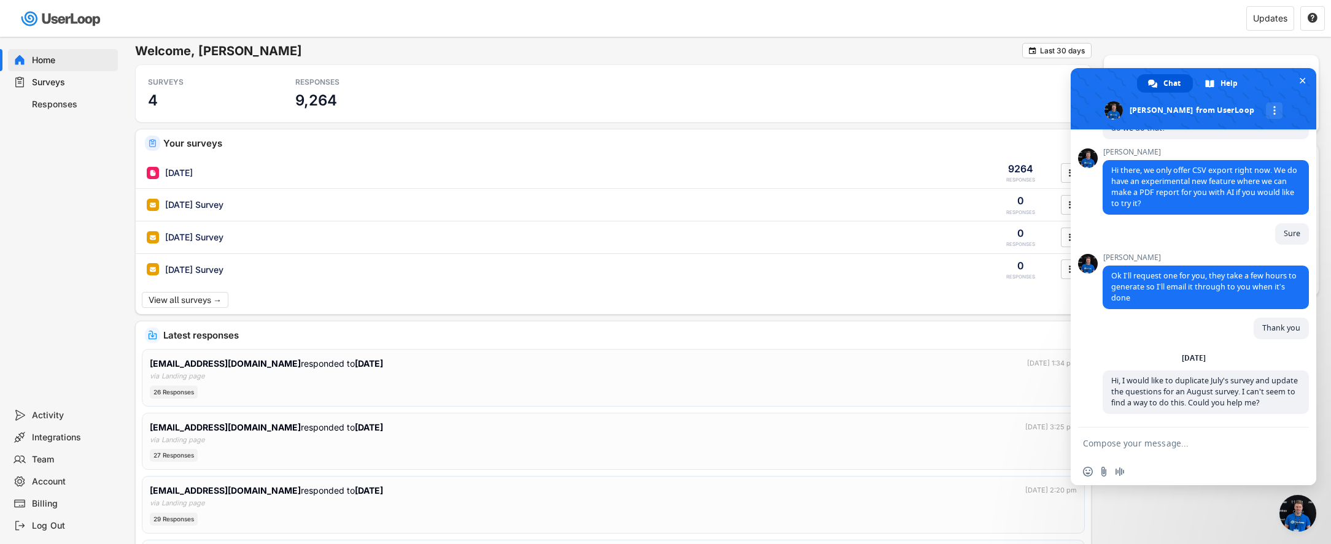
scroll to position [101, 0]
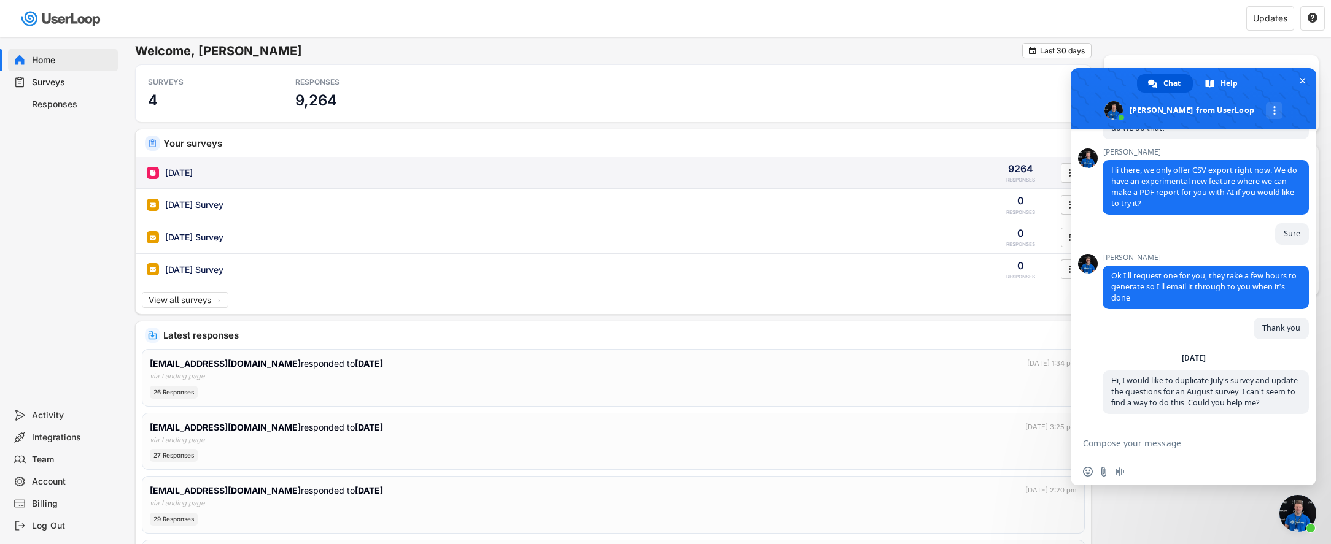
click at [302, 179] on div "[DATE] 9264 RESPONSES " at bounding box center [613, 173] width 955 height 32
type input "[DATE]"
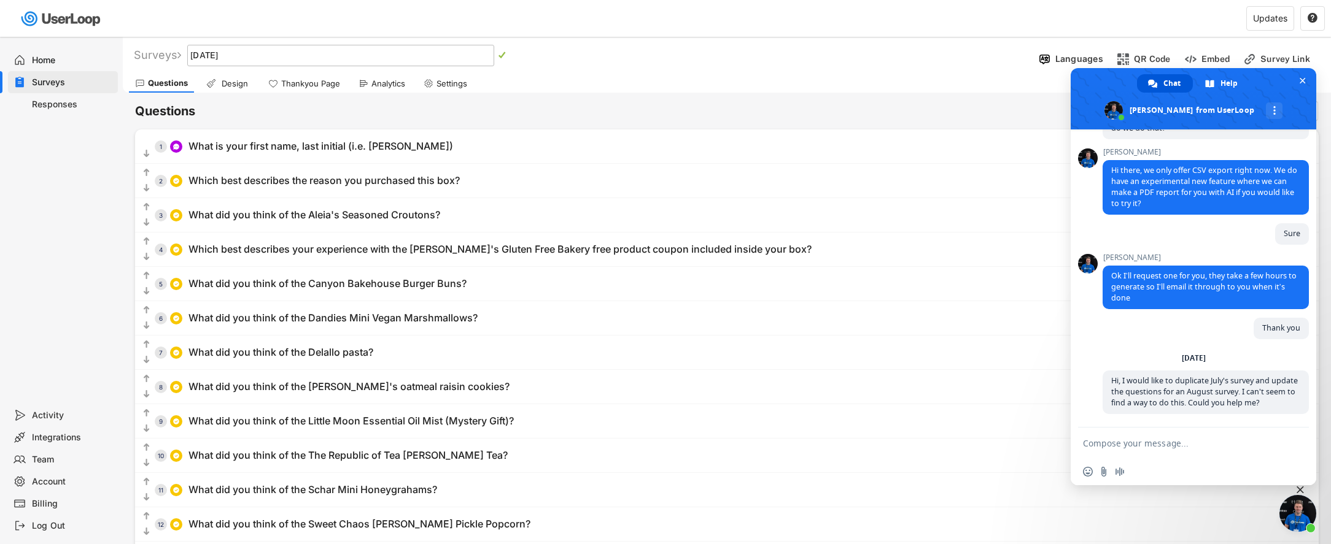
click at [61, 79] on div "Surveys" at bounding box center [72, 83] width 81 height 12
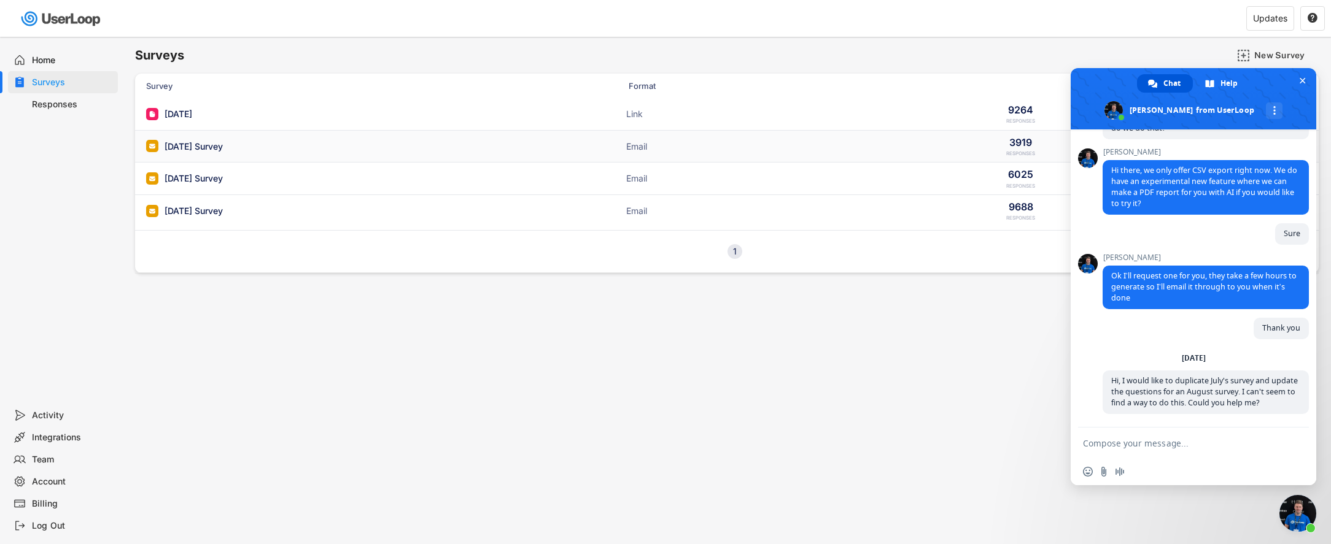
click at [223, 142] on div "[DATE] Survey" at bounding box center [194, 147] width 58 height 12
type input "[DATE] Survey"
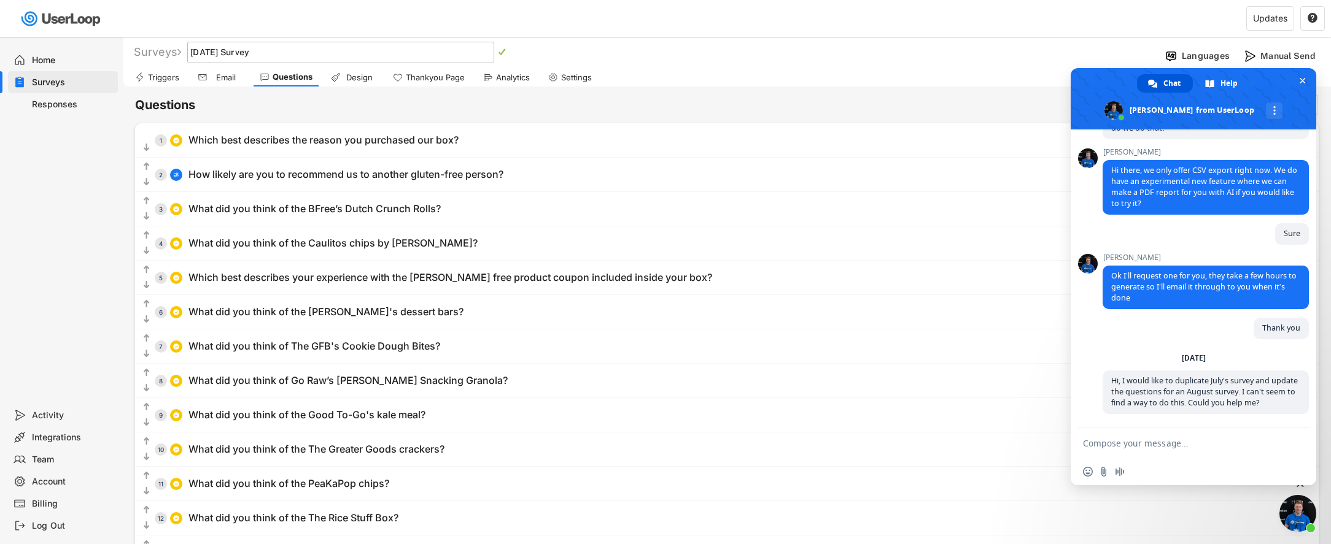
click at [56, 82] on div "Surveys" at bounding box center [72, 83] width 81 height 12
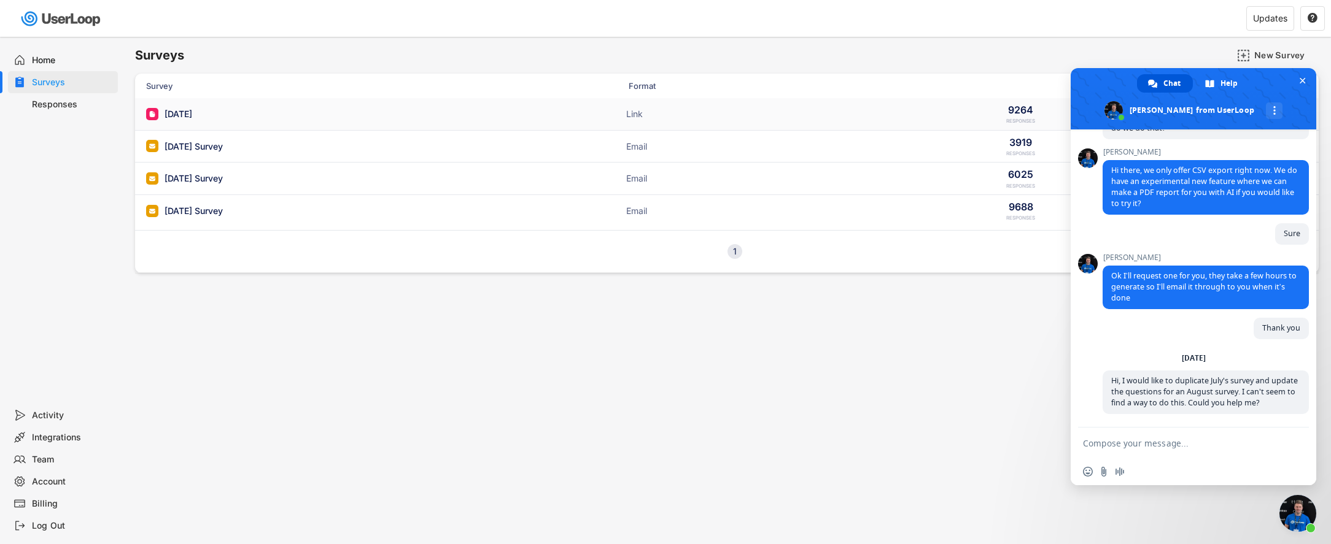
click at [174, 110] on div "[DATE]" at bounding box center [179, 114] width 28 height 12
type input "[DATE]"
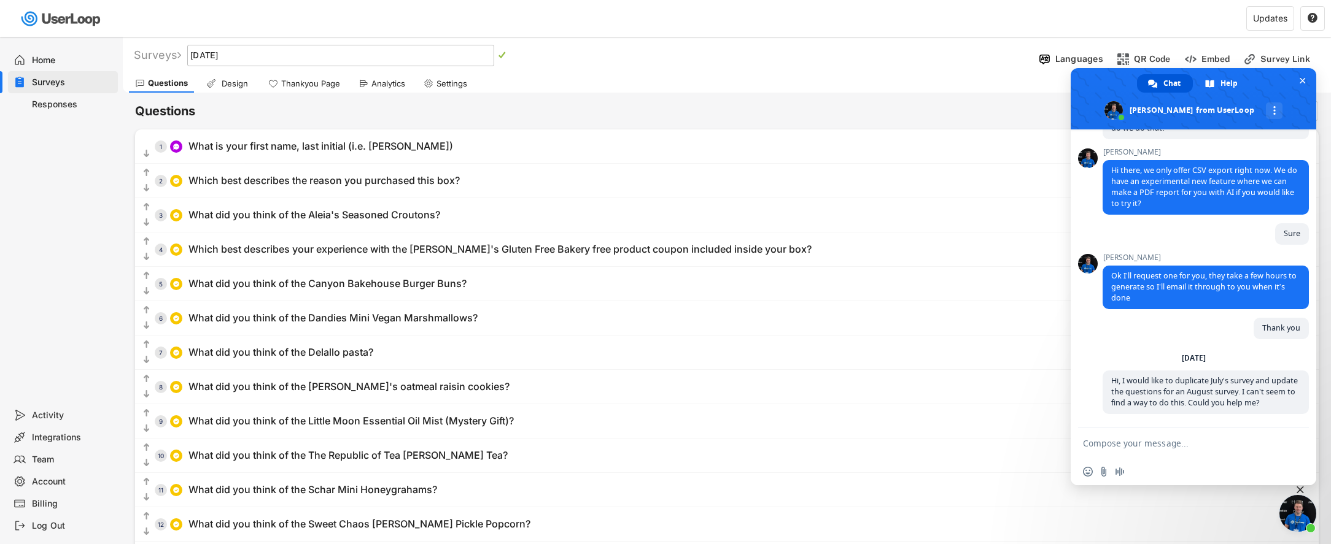
click at [778, 68] on div "Surveys [DATE]   Languages Manual Send QR Code Embed Survey Link" at bounding box center [727, 56] width 1208 height 31
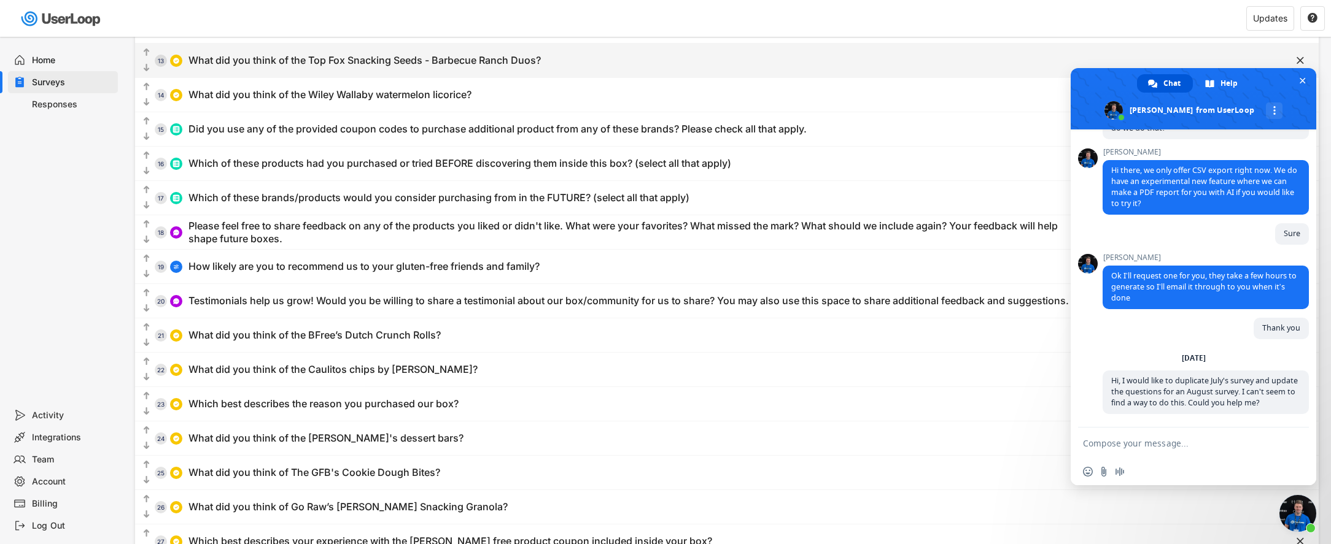
scroll to position [527, 0]
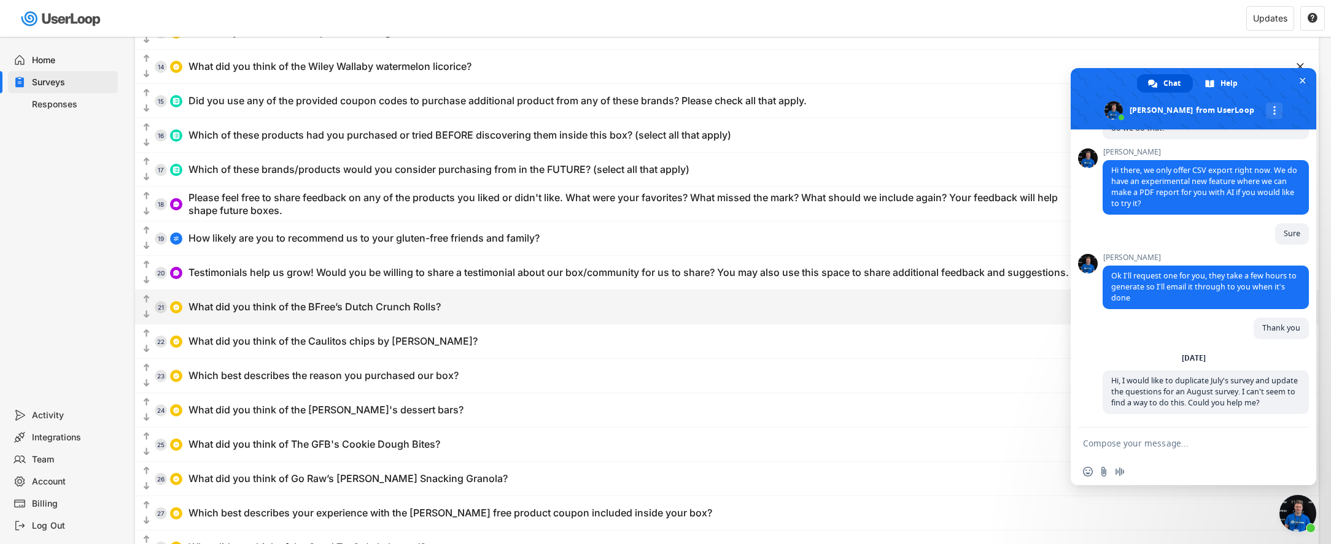
click at [525, 302] on div "  21 What did you think of the BFree’s Dutch Crunch Rolls?" at bounding box center [696, 307] width 1122 height 28
type input "What did you think of the BFree’s Dutch Crunch Rolls?"
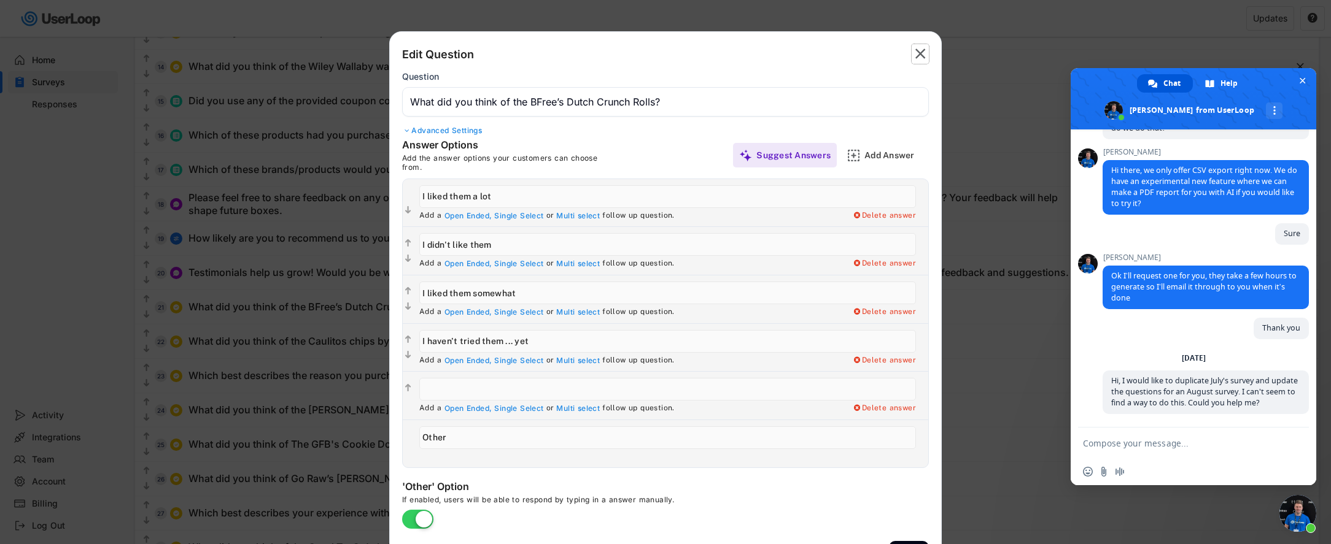
click at [923, 53] on text "" at bounding box center [920, 54] width 10 height 18
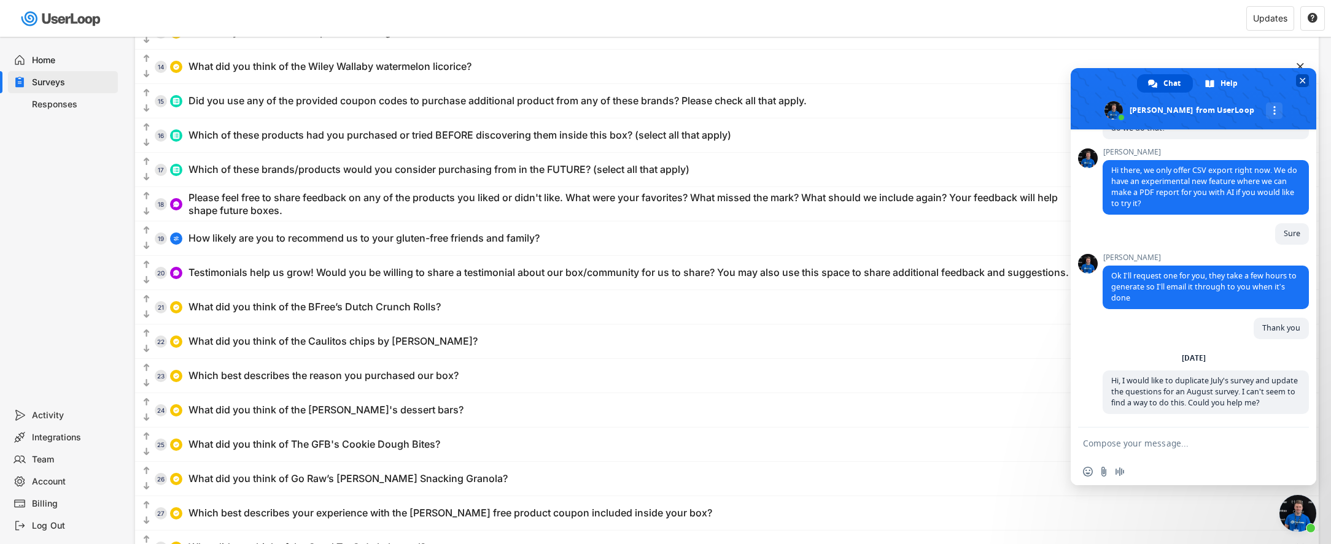
scroll to position [189, 0]
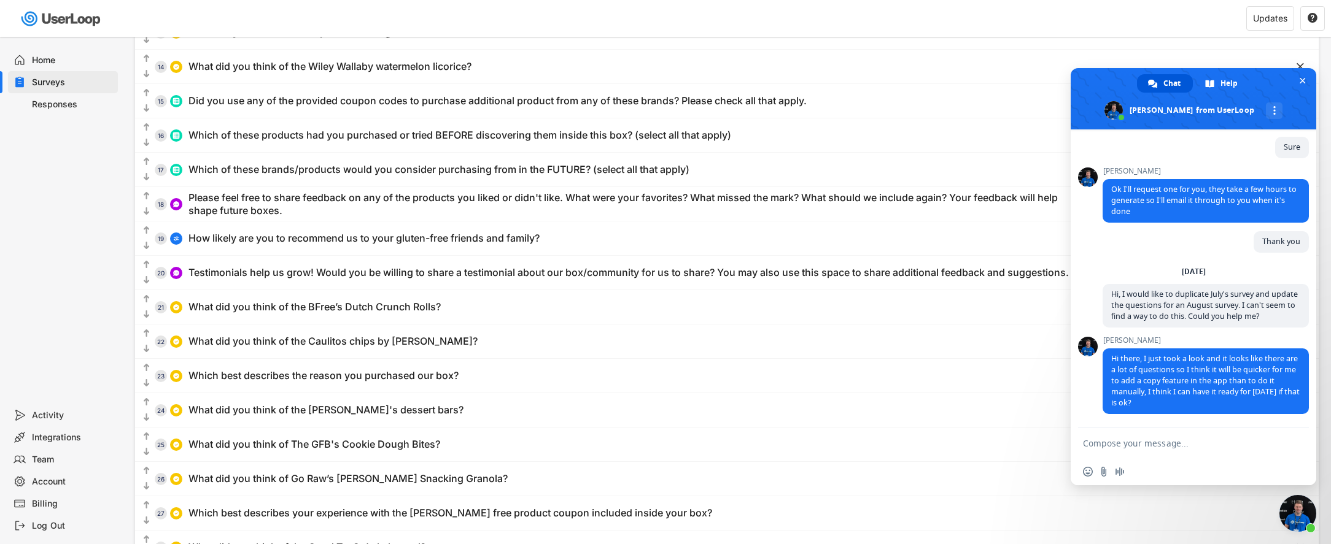
click at [1158, 443] on textarea "Compose your message..." at bounding box center [1181, 443] width 196 height 31
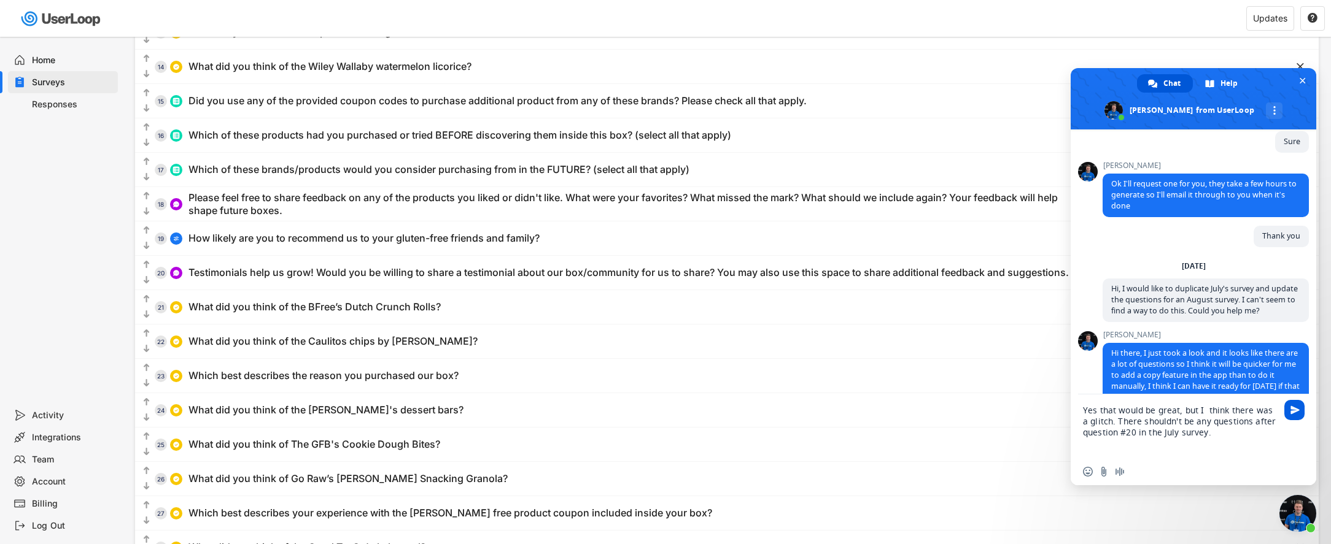
type textarea "Yes that would be great, but I think there was a glitch. There shouldn't be any…"
click at [1296, 408] on span "Send" at bounding box center [1294, 410] width 9 height 9
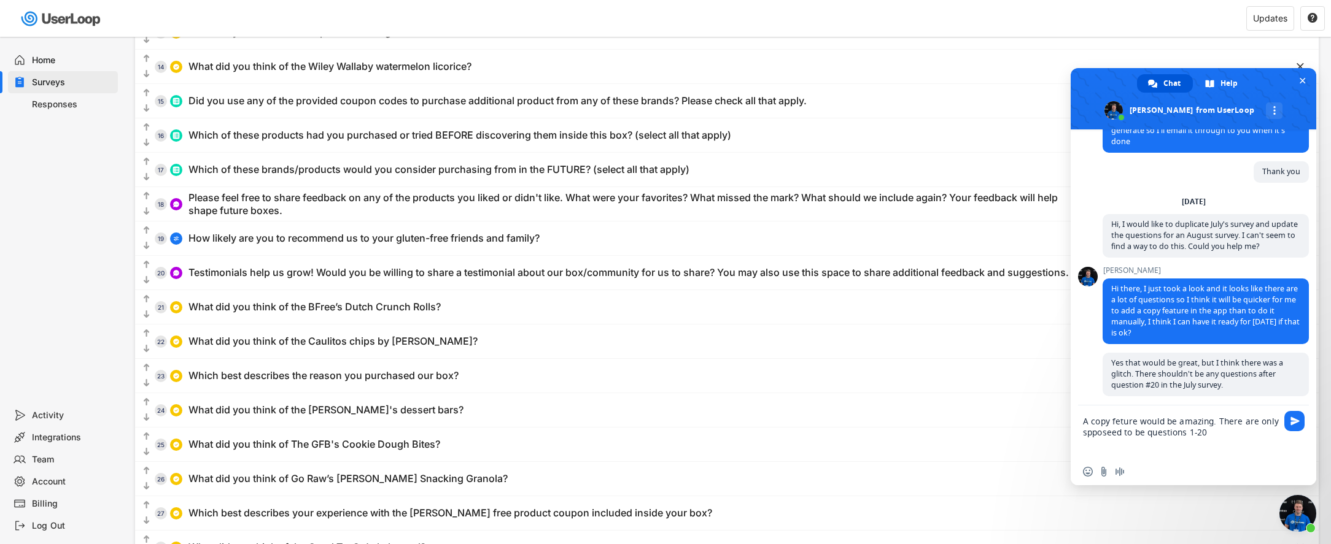
scroll to position [257, 0]
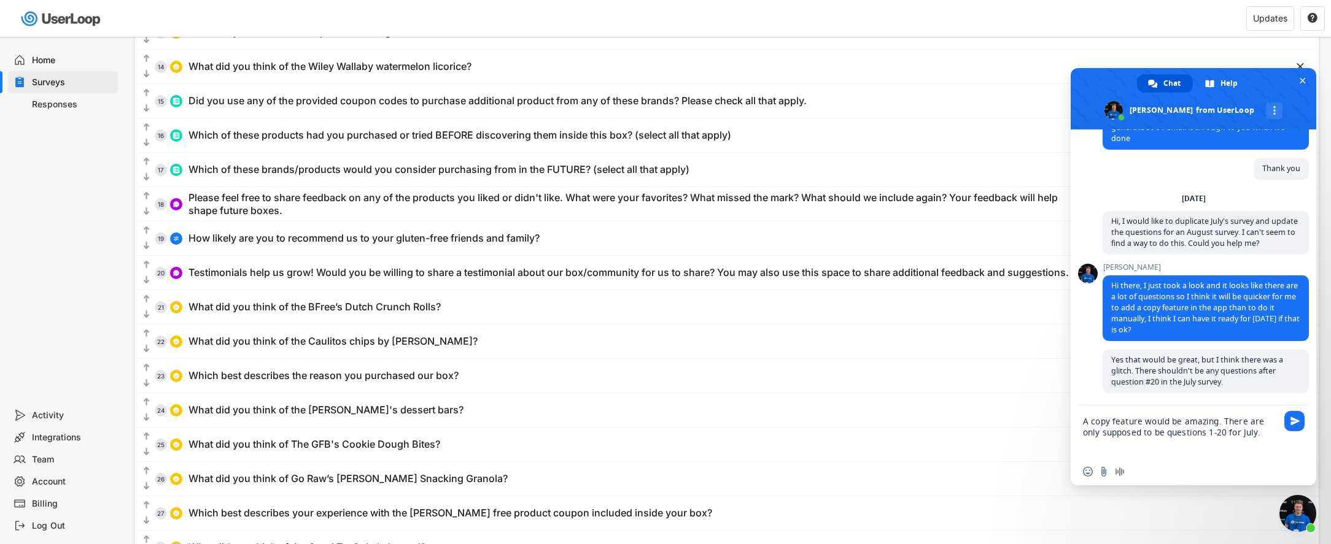
click at [1253, 436] on textarea "A copy feature would be amazing. There are only supposed to be questions 1-20 f…" at bounding box center [1181, 432] width 196 height 53
type textarea "A copy feature would be amazing. There are only supposed to be questions 1-20 f…"
click at [1295, 409] on span "Send" at bounding box center [1294, 410] width 9 height 9
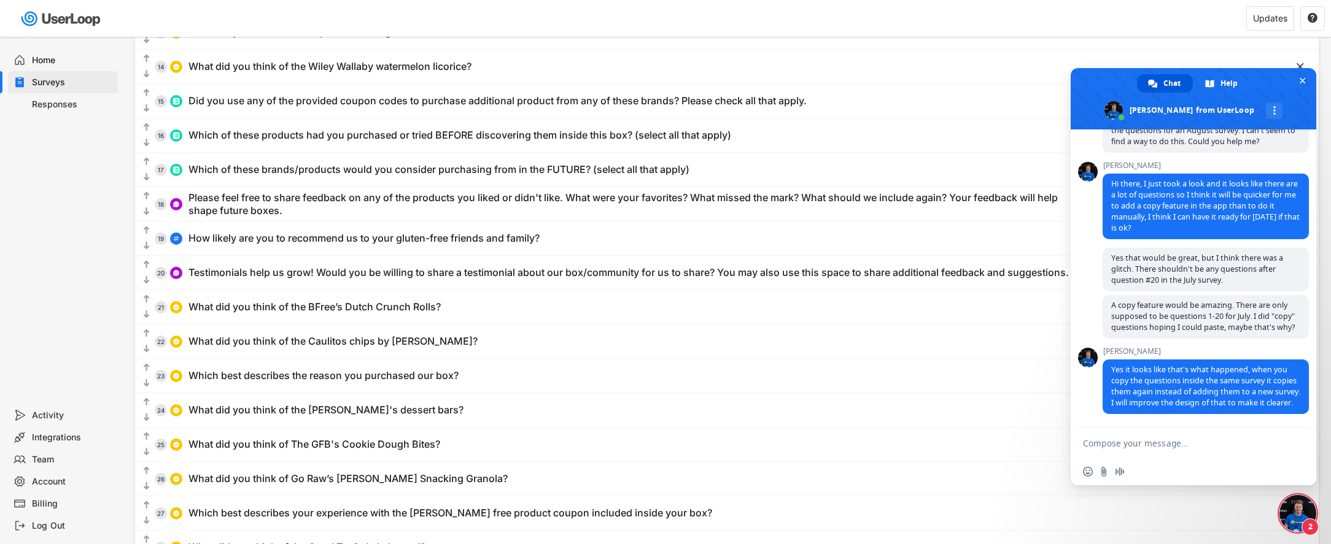
scroll to position [416, 0]
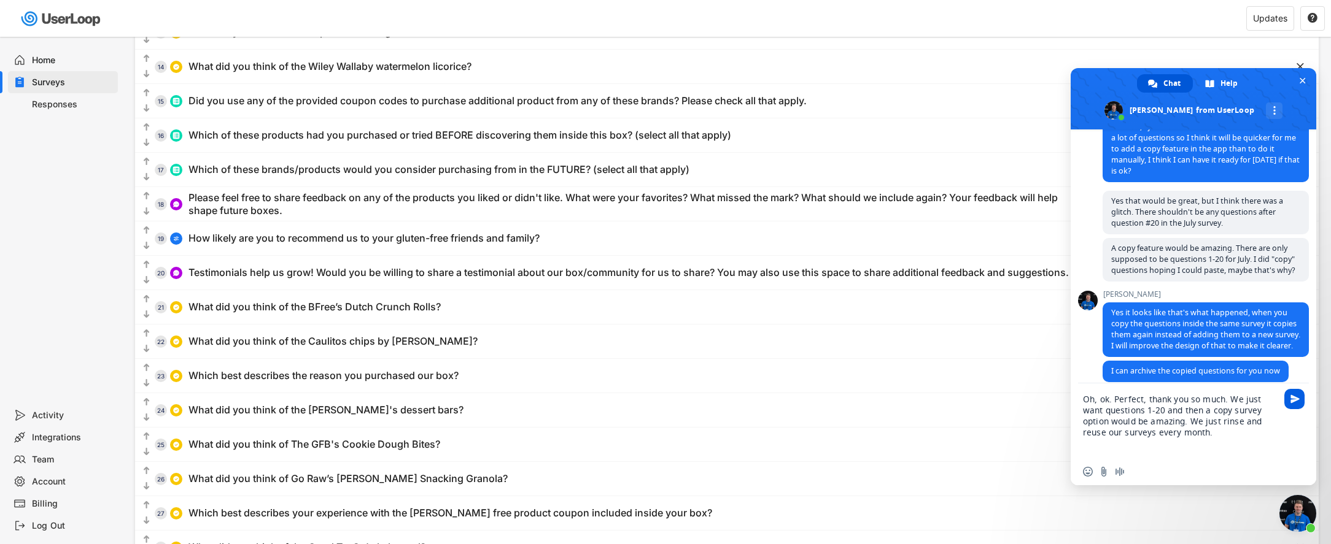
type textarea "Oh, ok. Perfect, thank you so much. We just want questions 1-20 and then a copy…"
click at [1296, 399] on span "Send" at bounding box center [1294, 399] width 9 height 9
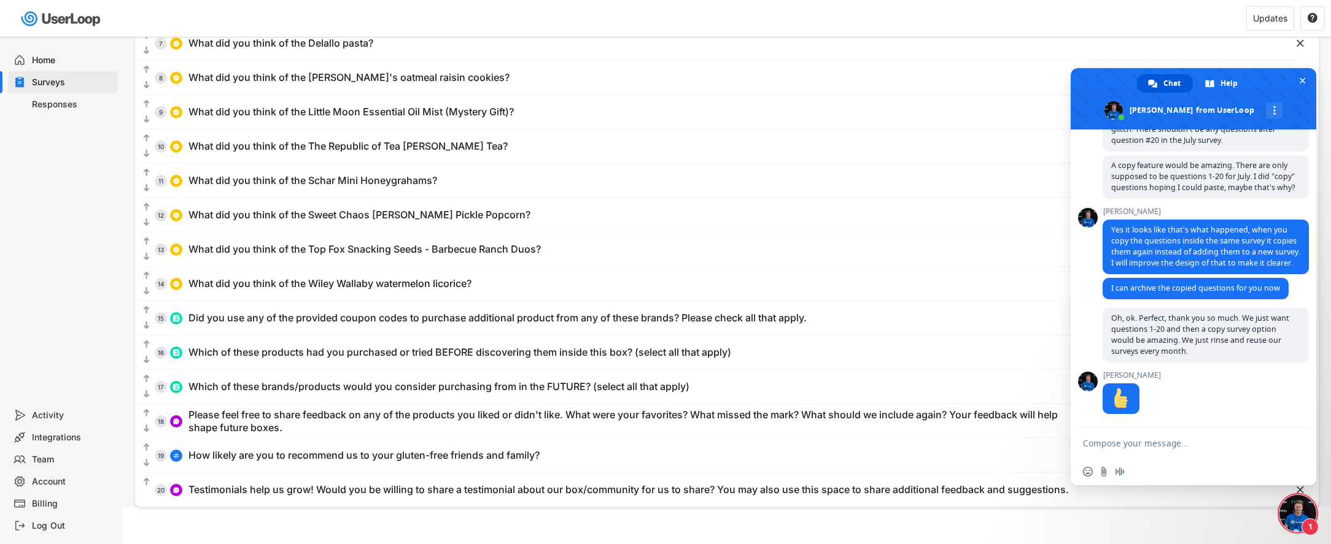
scroll to position [568, 0]
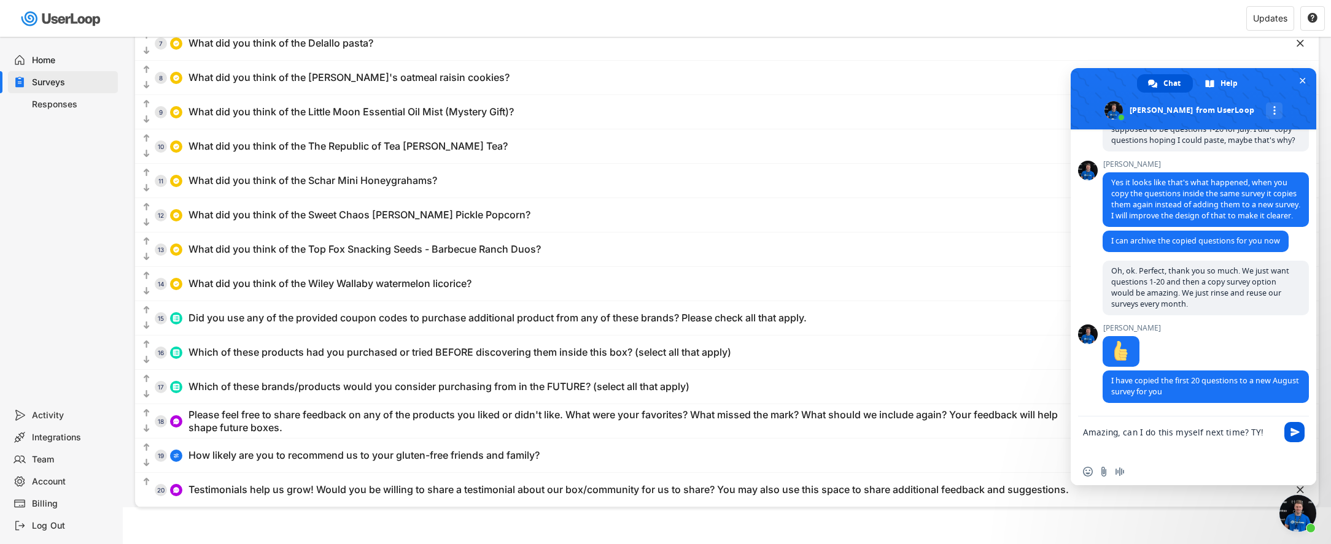
type textarea "Amazing, can I do this myself next time? TY!"
click at [1295, 431] on span "Send" at bounding box center [1294, 432] width 9 height 9
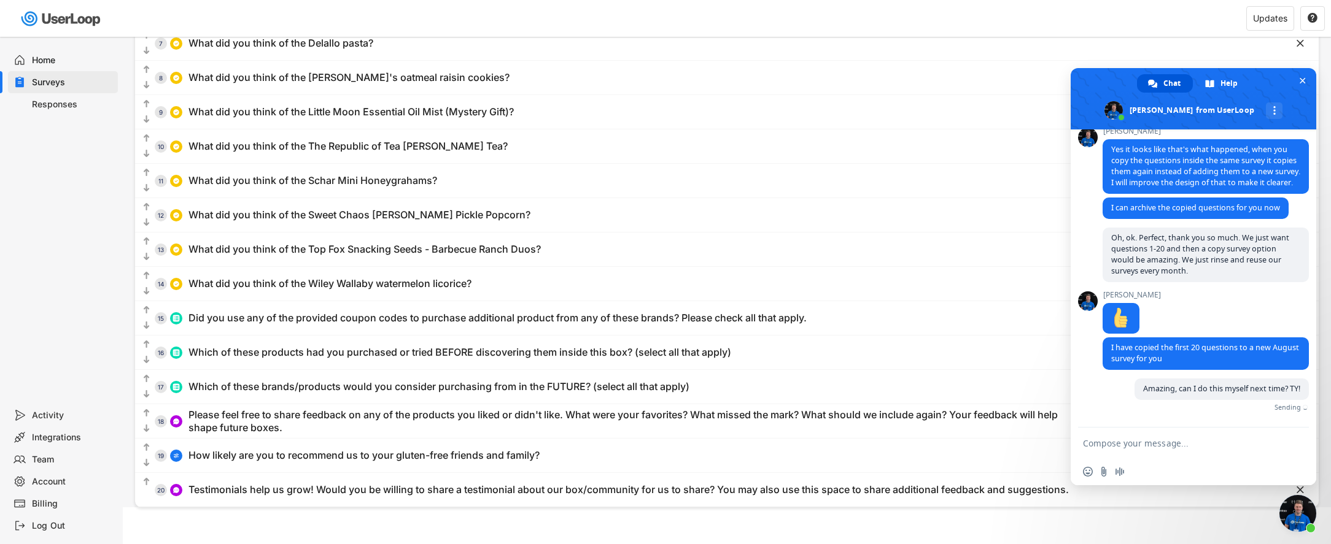
scroll to position [598, 0]
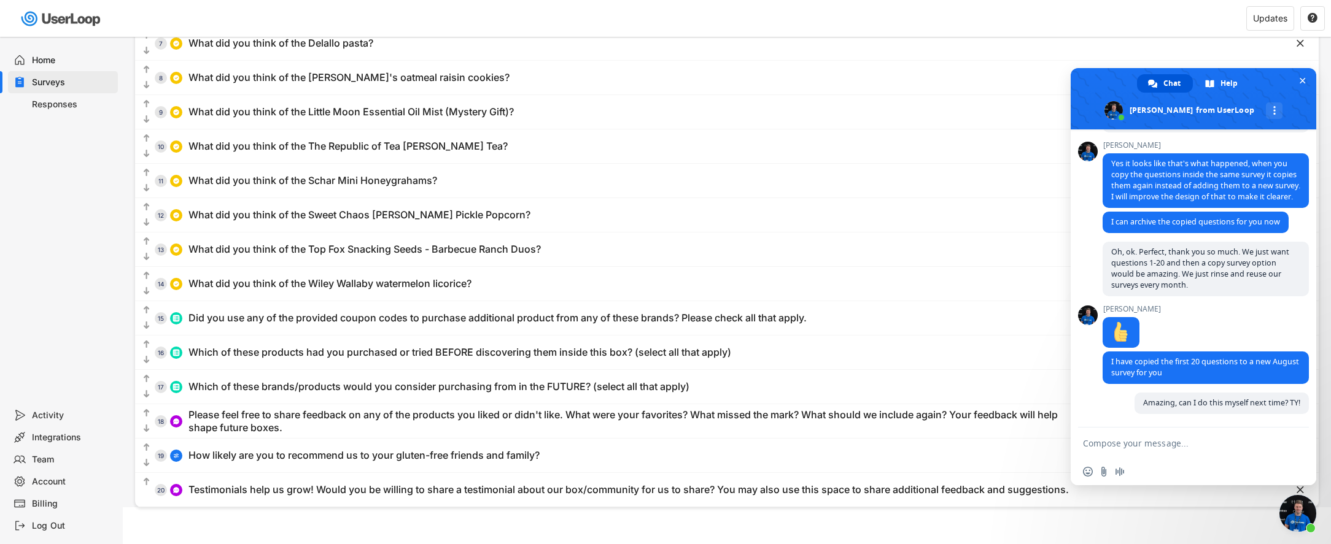
click at [44, 63] on div "Home" at bounding box center [72, 61] width 81 height 12
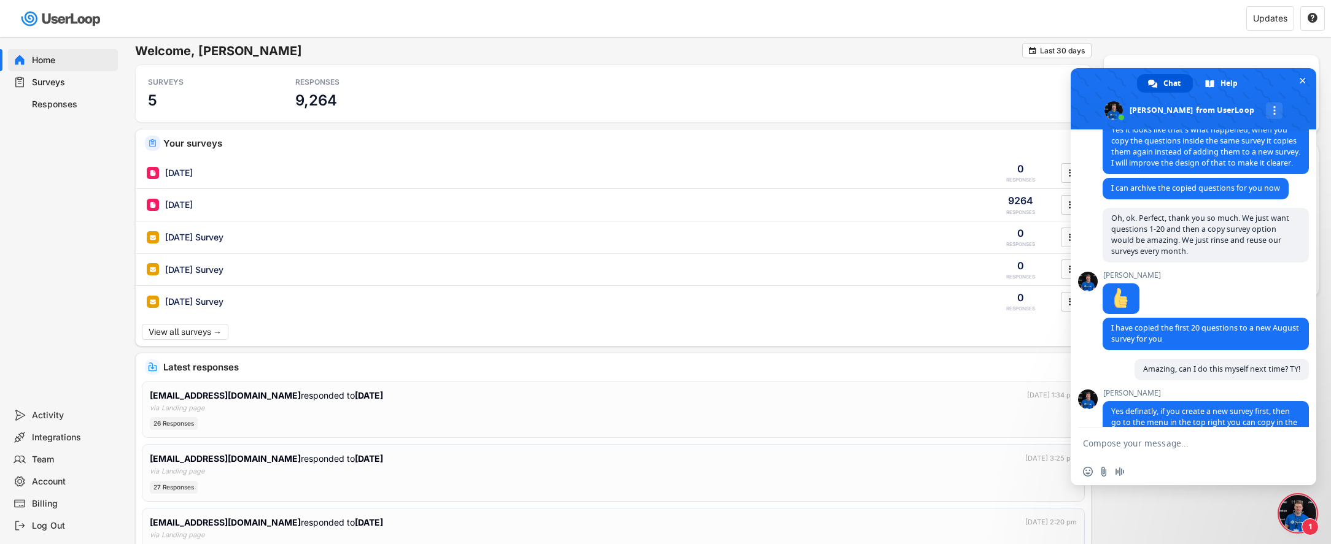
scroll to position [664, 0]
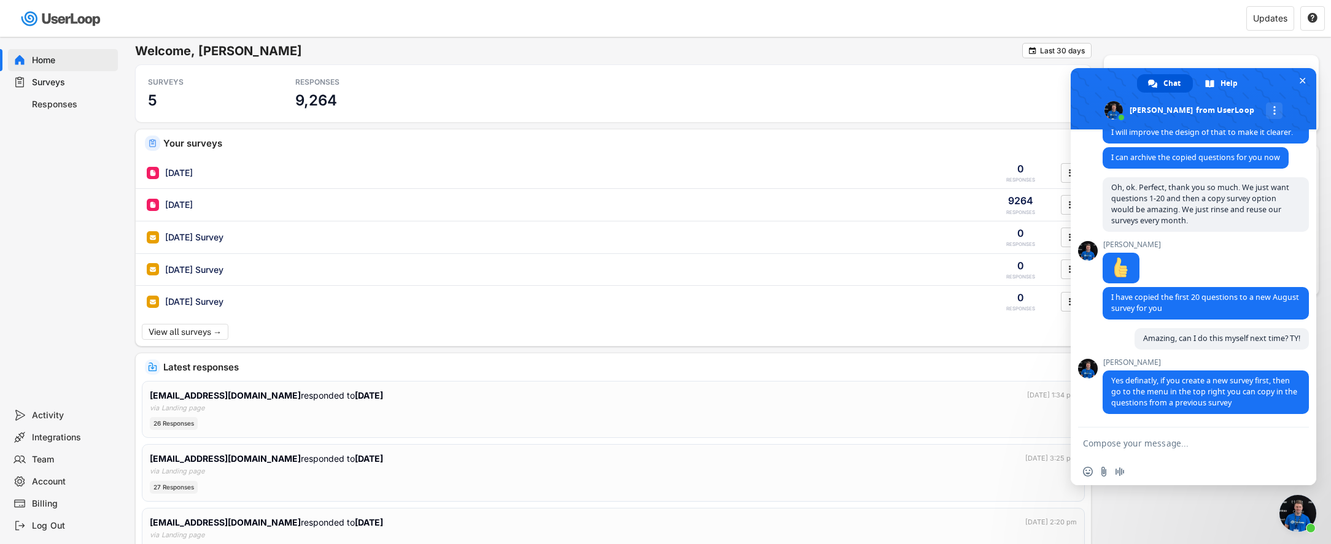
click at [1115, 442] on textarea "Compose your message..." at bounding box center [1181, 443] width 196 height 31
type textarea "Thank you, have an amazing day."
click at [1291, 438] on span "Send" at bounding box center [1294, 443] width 20 height 20
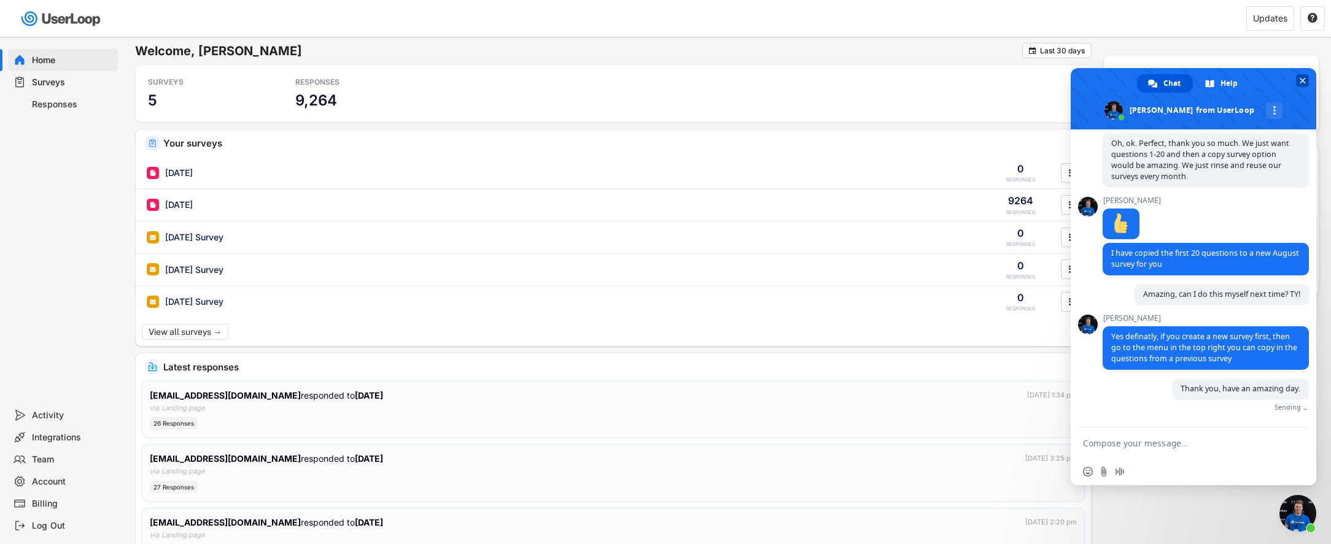
scroll to position [694, 0]
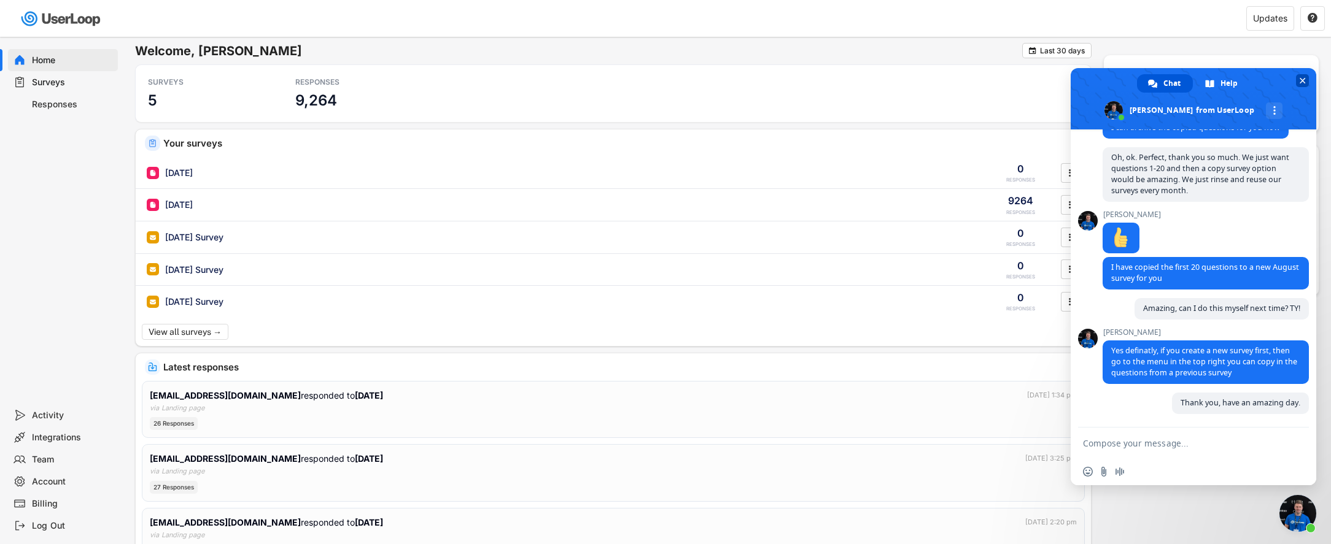
click at [1305, 78] on span "Close chat" at bounding box center [1302, 81] width 6 height 8
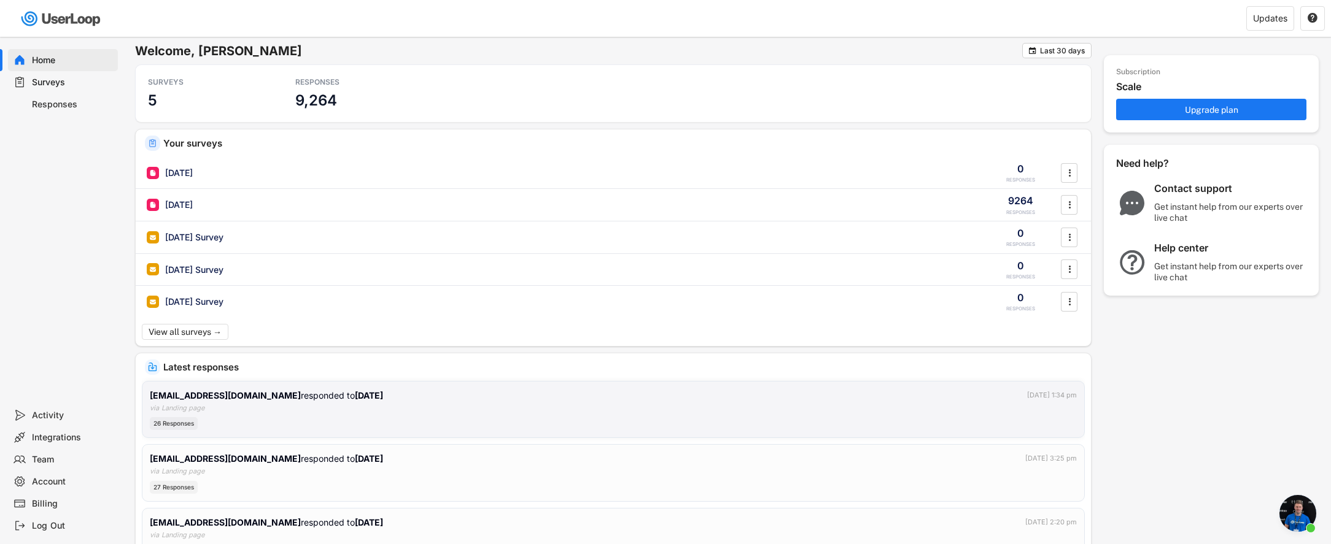
scroll to position [760, 0]
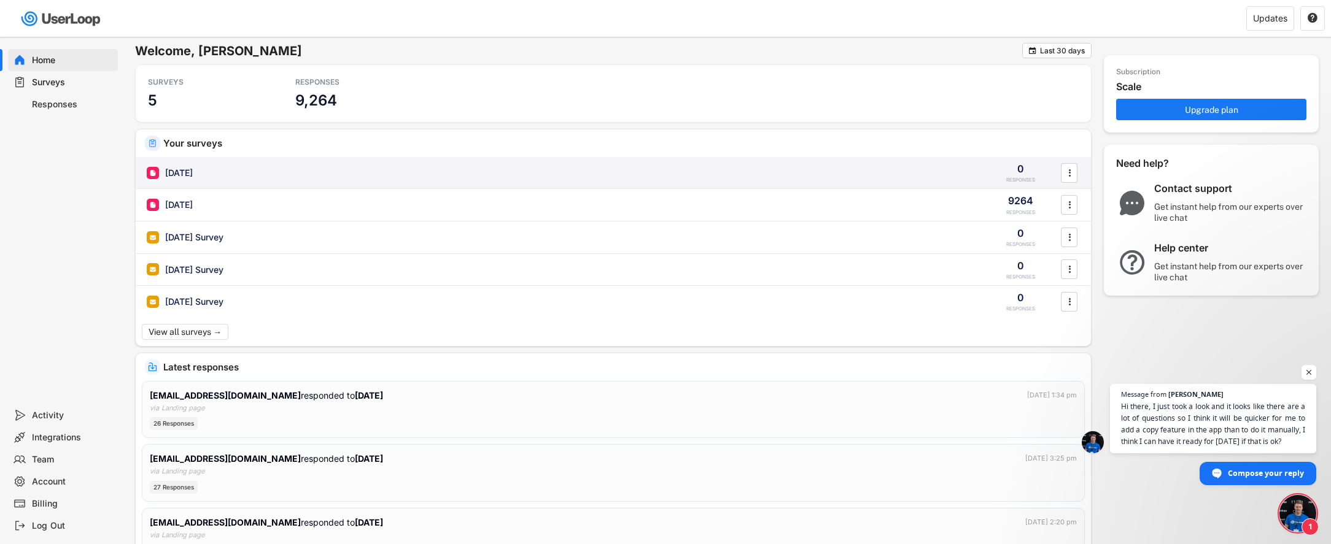
click at [193, 170] on div "[DATE]" at bounding box center [179, 173] width 28 height 12
type input "[DATE]"
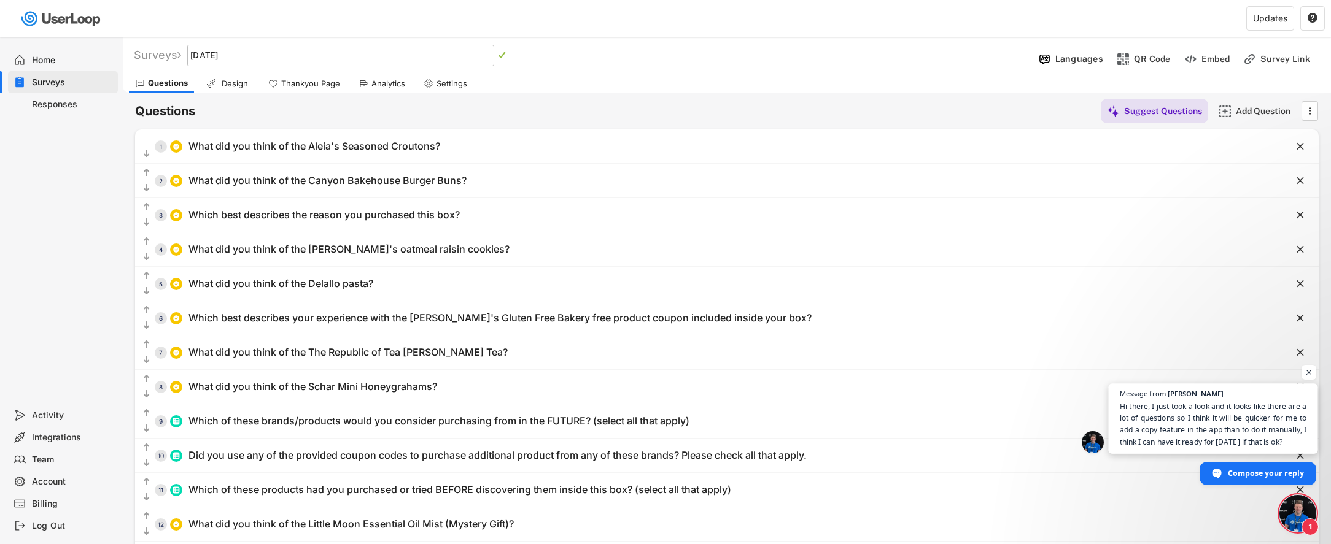
click at [1254, 425] on span "Hi there, I just took a look and it looks like there are a lot of questions so …" at bounding box center [1213, 424] width 187 height 47
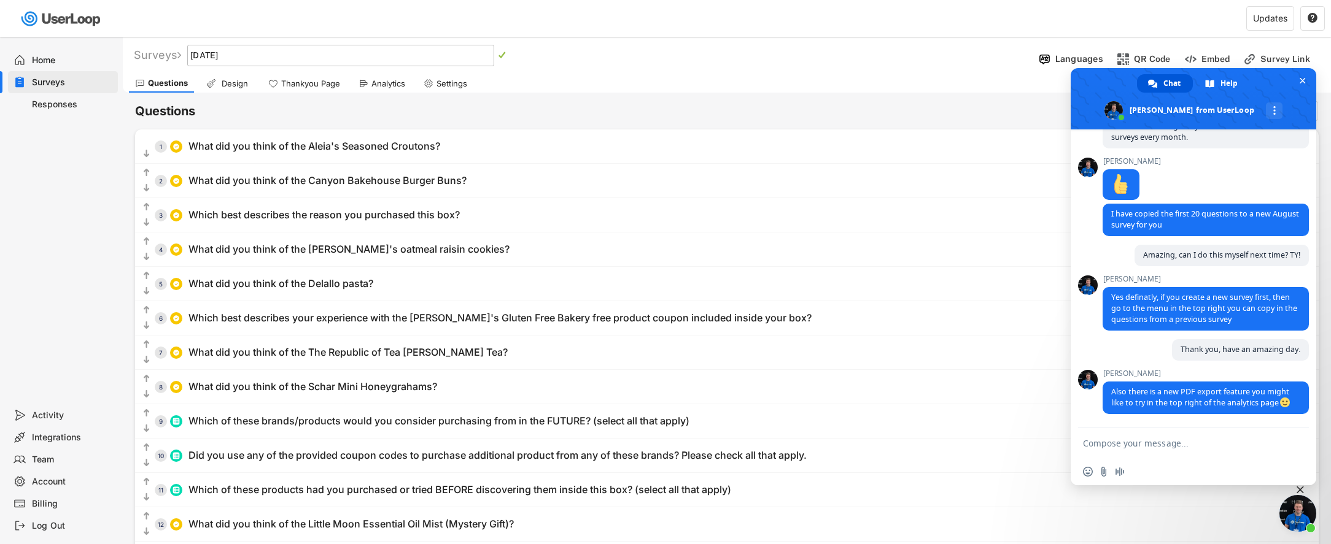
type textarea "Y"
type textarea "Yay, thank you!"
click at [1285, 437] on span "Send" at bounding box center [1294, 443] width 20 height 20
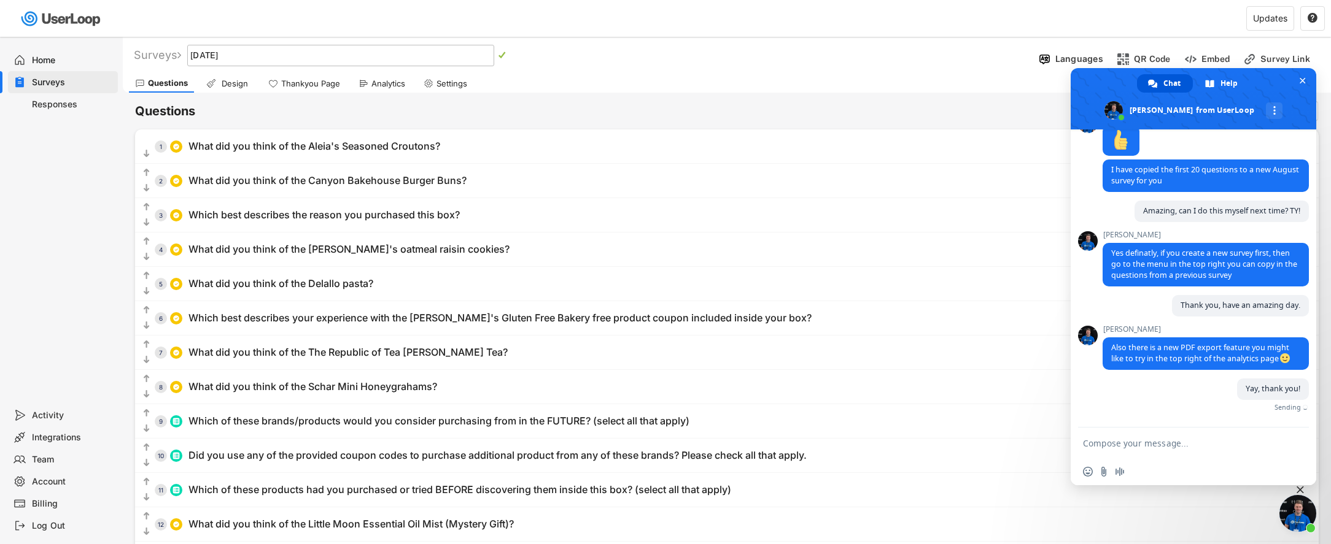
scroll to position [804, 0]
click at [1308, 82] on span "Close chat" at bounding box center [1302, 80] width 13 height 13
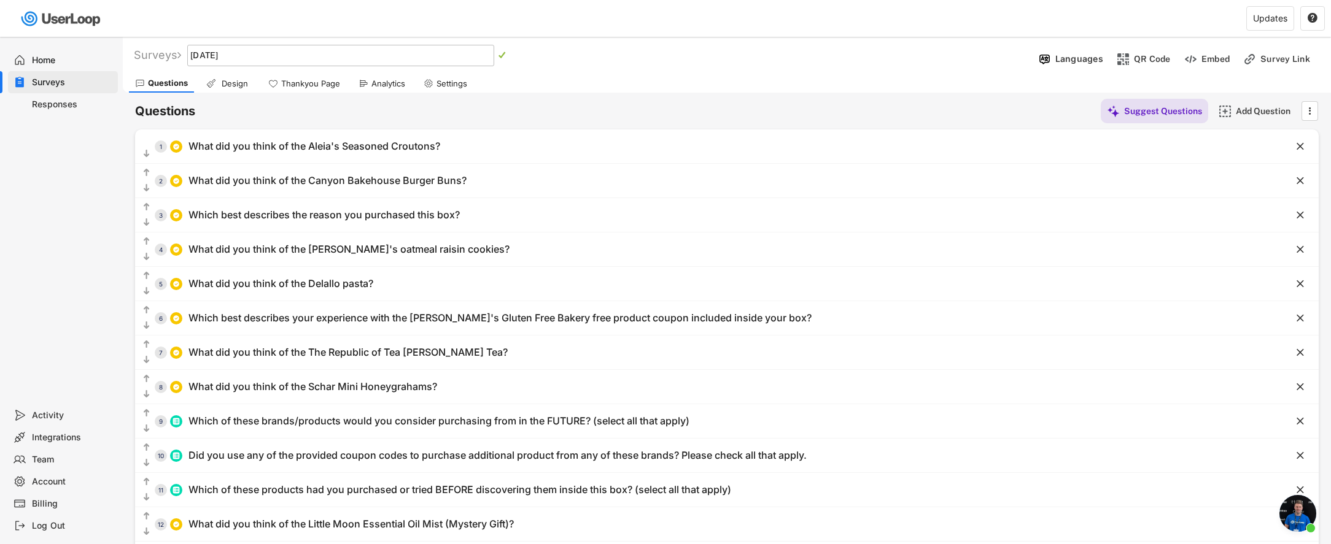
scroll to position [790, 0]
